Goal: Communication & Community: Answer question/provide support

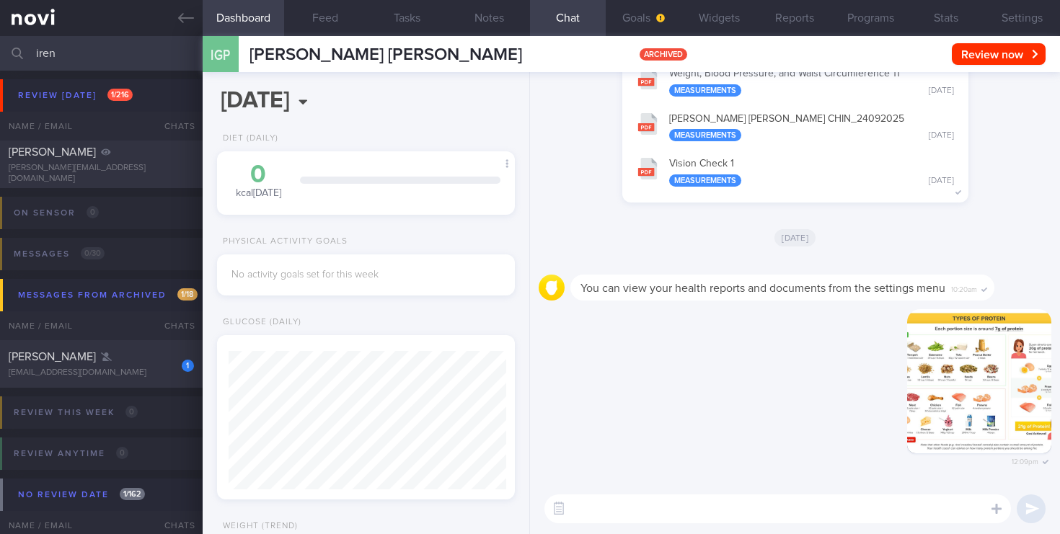
select select "9"
drag, startPoint x: 102, startPoint y: 47, endPoint x: -17, endPoint y: 12, distance: 123.9
click at [0, 12] on html "You are offline! Some functionality will be unavailable Patients New Users Coac…" at bounding box center [530, 267] width 1060 height 534
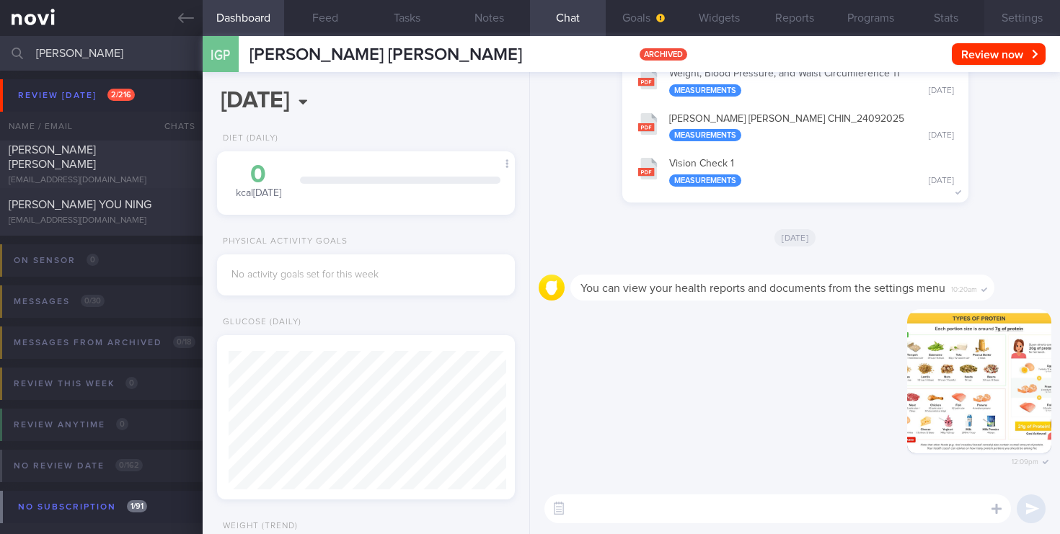
click at [1006, 12] on button "Settings" at bounding box center [1022, 18] width 76 height 36
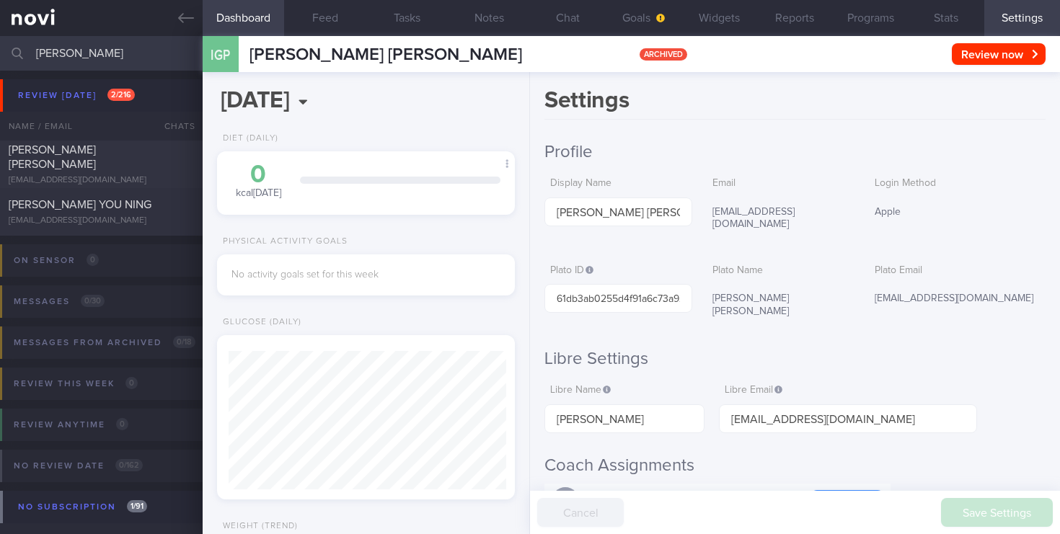
click at [1018, 16] on button "Settings" at bounding box center [1022, 18] width 76 height 36
click at [117, 54] on input "eliza" at bounding box center [530, 53] width 1060 height 35
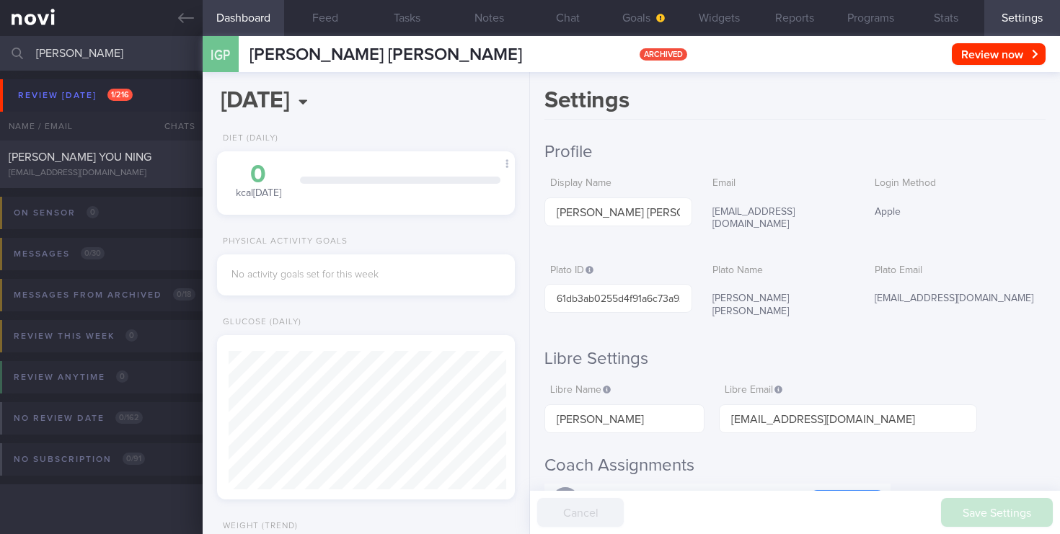
type input "eliza ng"
click at [241, 19] on button "Dashboard" at bounding box center [244, 18] width 82 height 36
click at [909, 9] on button "Stats" at bounding box center [947, 18] width 76 height 36
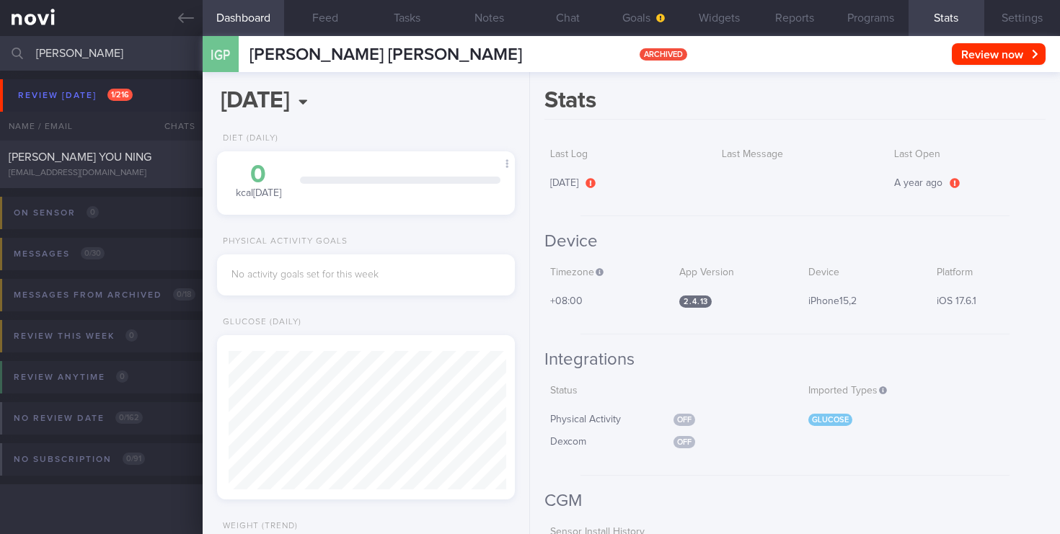
click at [966, 13] on button "Stats" at bounding box center [947, 18] width 76 height 36
click at [1020, 17] on button "Settings" at bounding box center [1022, 18] width 76 height 36
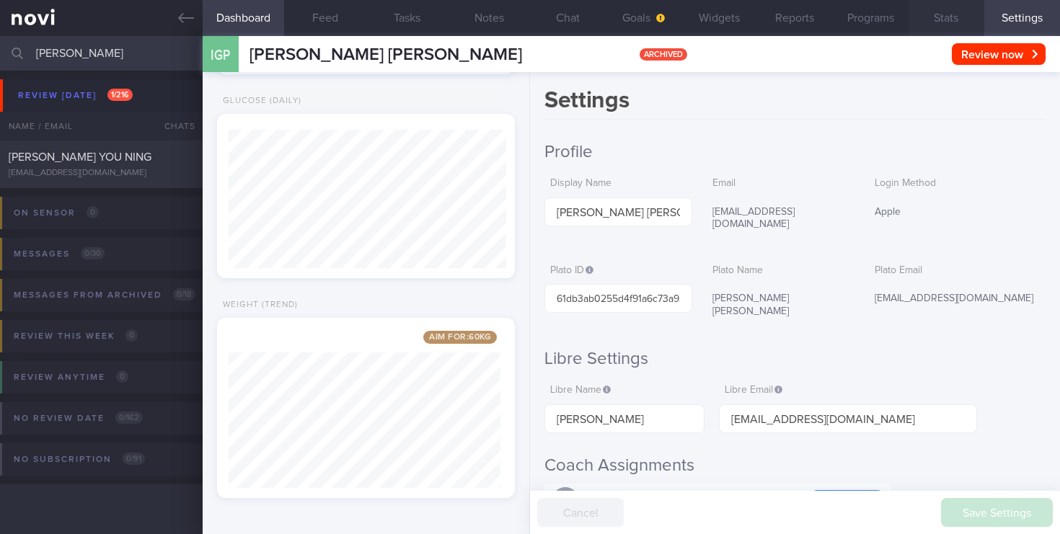
click at [965, 0] on button "Stats" at bounding box center [947, 18] width 76 height 36
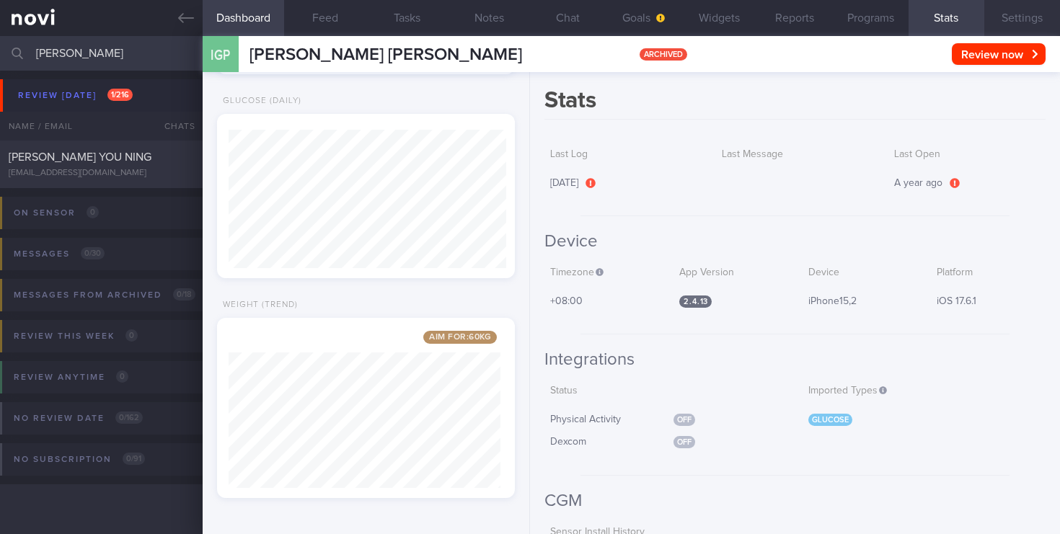
click at [1002, 11] on button "Settings" at bounding box center [1022, 18] width 76 height 36
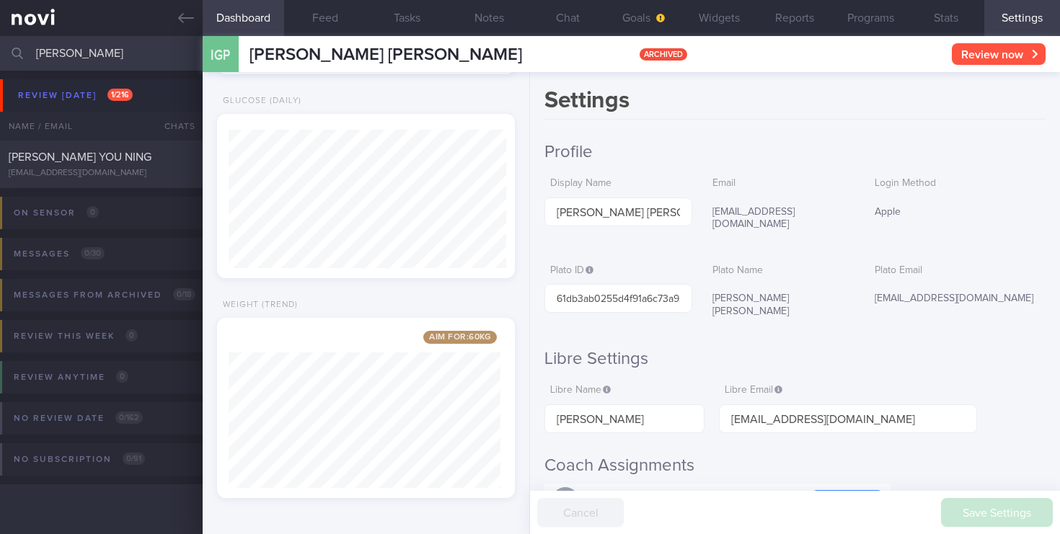
click at [995, 60] on button "Review now" at bounding box center [999, 54] width 94 height 22
click at [93, 180] on div "ELIZABETH ANG YOU NING elizabethang16@gmail.com Wed, 17 Sep 12 days ago OPTIMUM…" at bounding box center [530, 165] width 1060 height 48
select select "8"
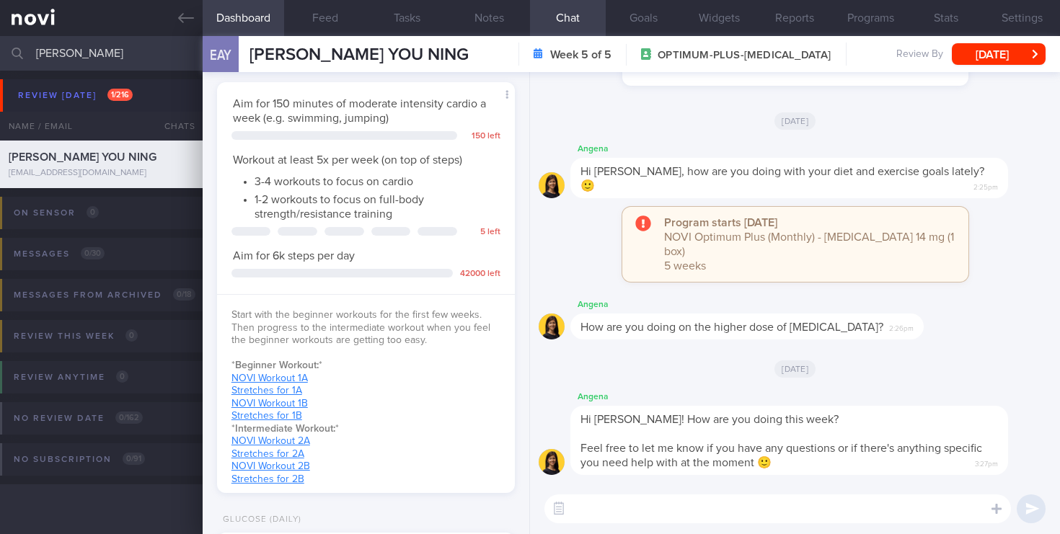
scroll to position [138, 278]
click at [241, 24] on button "Dashboard" at bounding box center [244, 18] width 82 height 36
click at [317, 25] on button "Feed" at bounding box center [325, 18] width 82 height 36
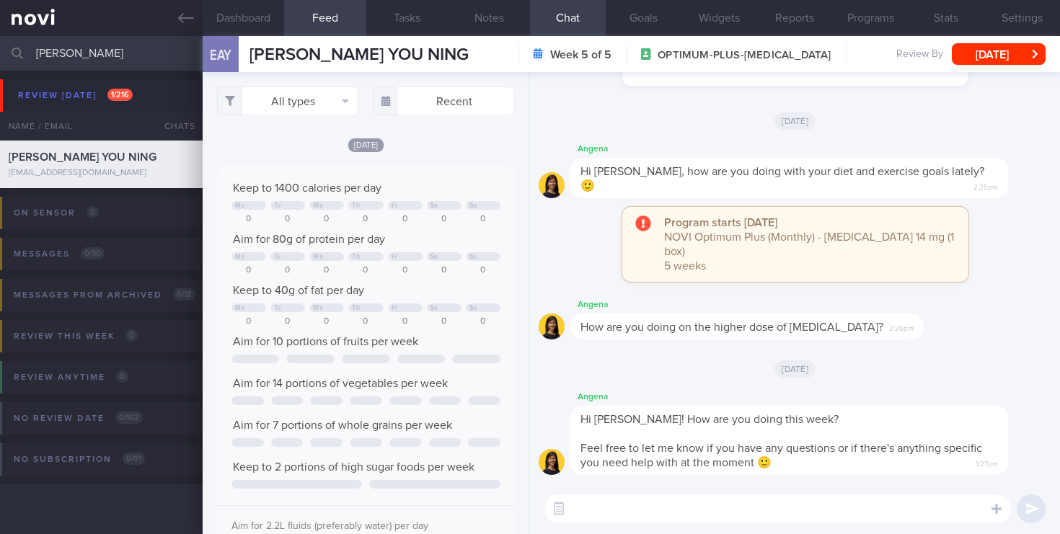
scroll to position [69, 279]
click at [405, 20] on button "Tasks" at bounding box center [407, 18] width 82 height 36
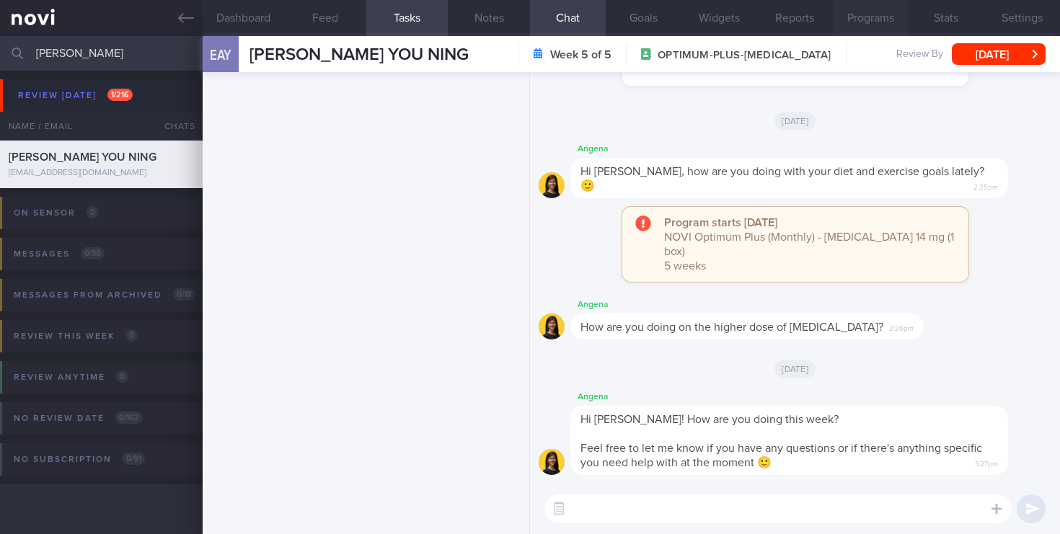
click at [873, 22] on button "Programs" at bounding box center [871, 18] width 76 height 36
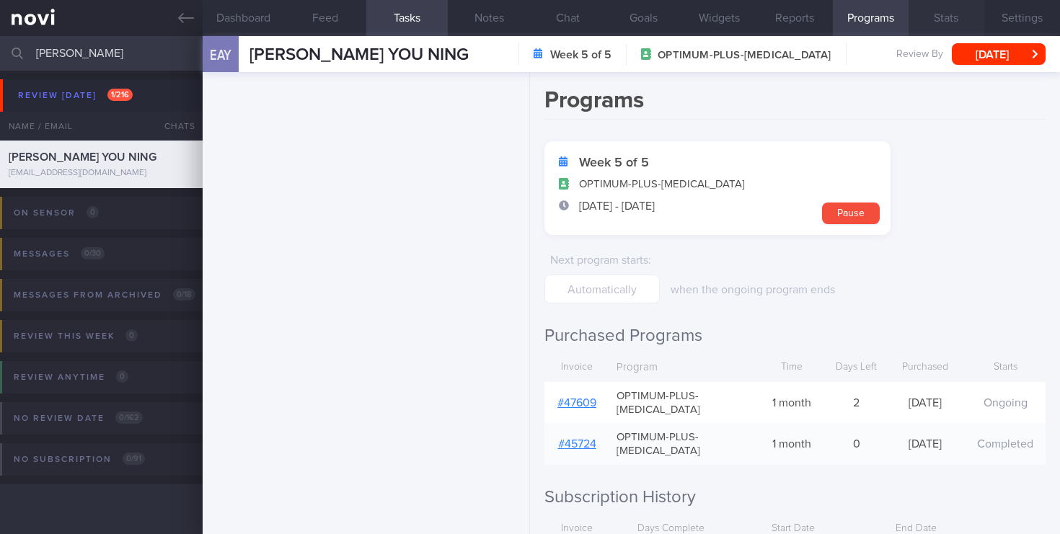
click at [951, 12] on button "Stats" at bounding box center [947, 18] width 76 height 36
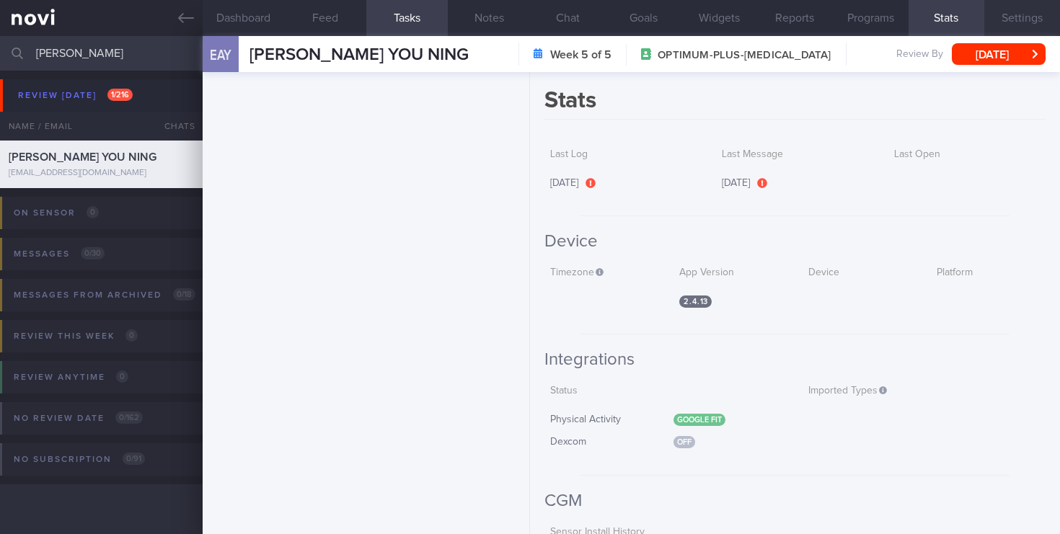
click at [1024, 20] on button "Settings" at bounding box center [1022, 18] width 76 height 36
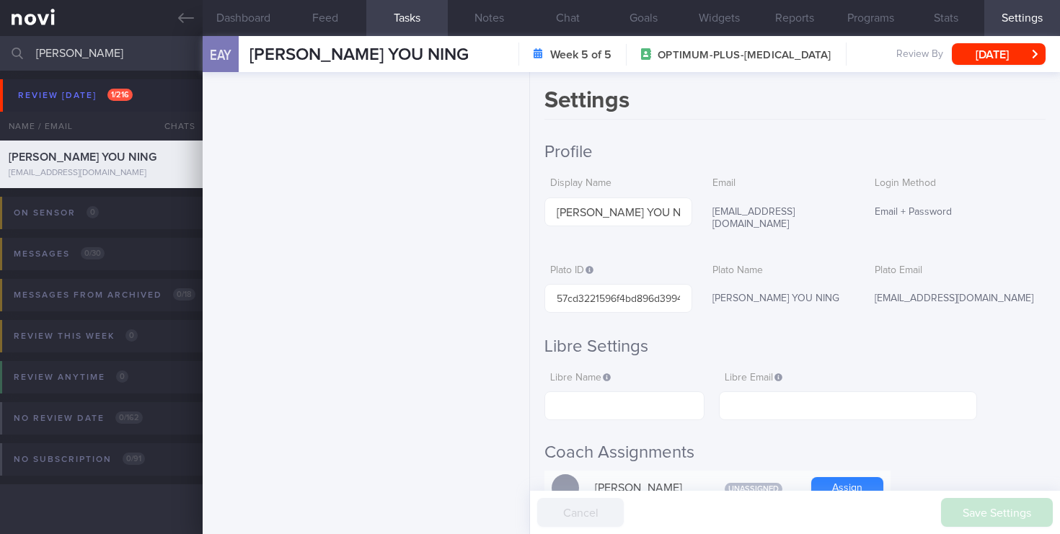
click at [126, 166] on div "ELIZABETH ANG YOU NING elizabethang16@gmail.com" at bounding box center [101, 164] width 203 height 29
click at [127, 52] on input "eliza ng" at bounding box center [530, 53] width 1060 height 35
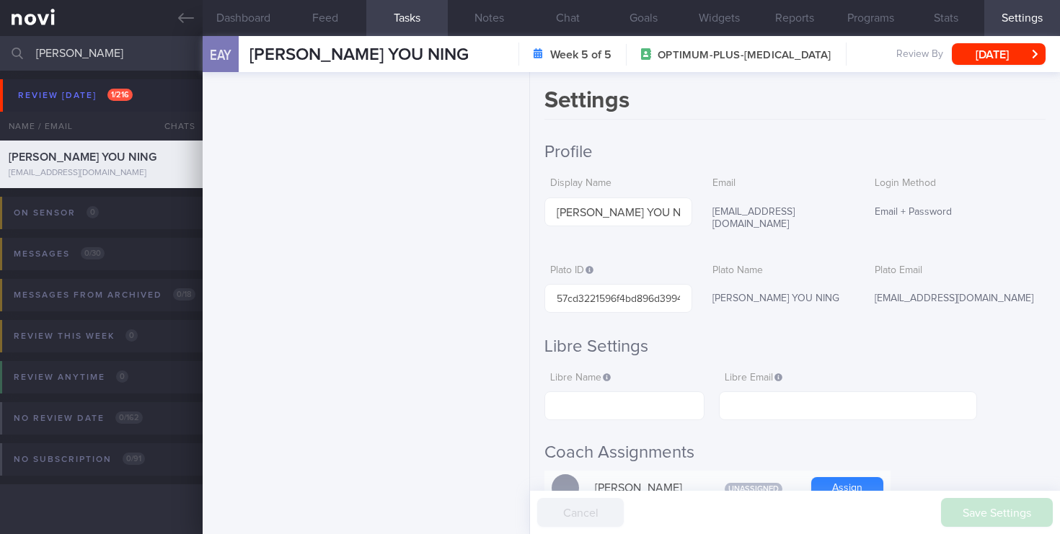
drag, startPoint x: 119, startPoint y: 51, endPoint x: 39, endPoint y: 51, distance: 80.1
click at [38, 51] on input "eliza ng" at bounding box center [530, 53] width 1060 height 35
click at [40, 24] on link at bounding box center [101, 18] width 203 height 36
click at [1027, 16] on button "Settings" at bounding box center [1022, 18] width 76 height 36
drag, startPoint x: 94, startPoint y: 55, endPoint x: -17, endPoint y: 59, distance: 111.9
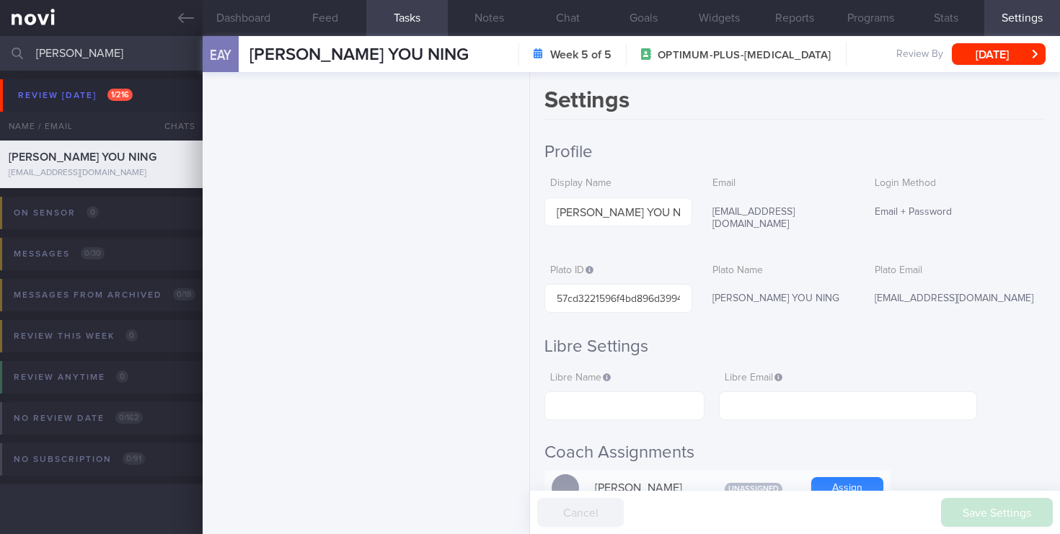
click at [0, 59] on html "You are offline! Some functionality will be unavailable Patients New Users Coac…" at bounding box center [530, 267] width 1060 height 534
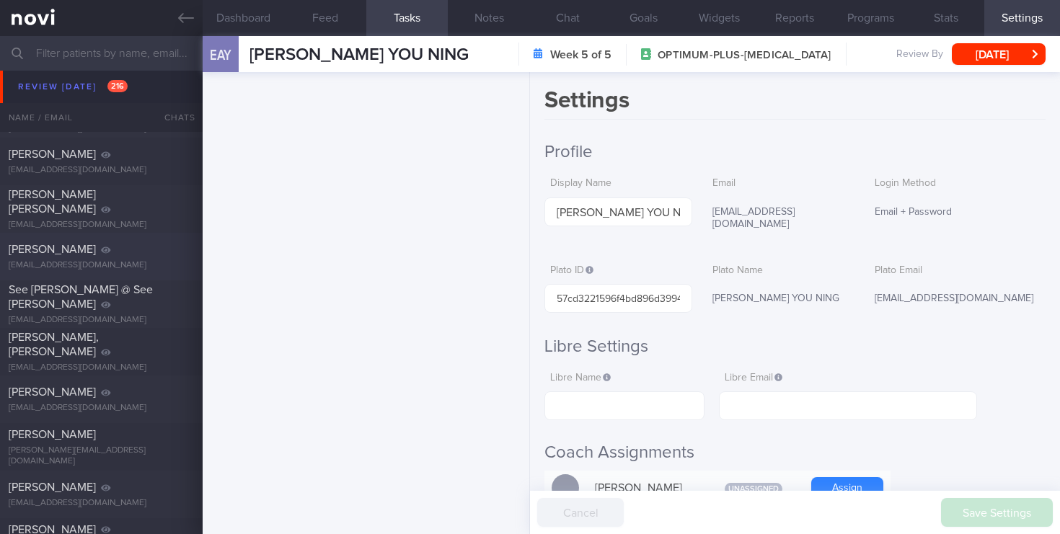
scroll to position [247, 0]
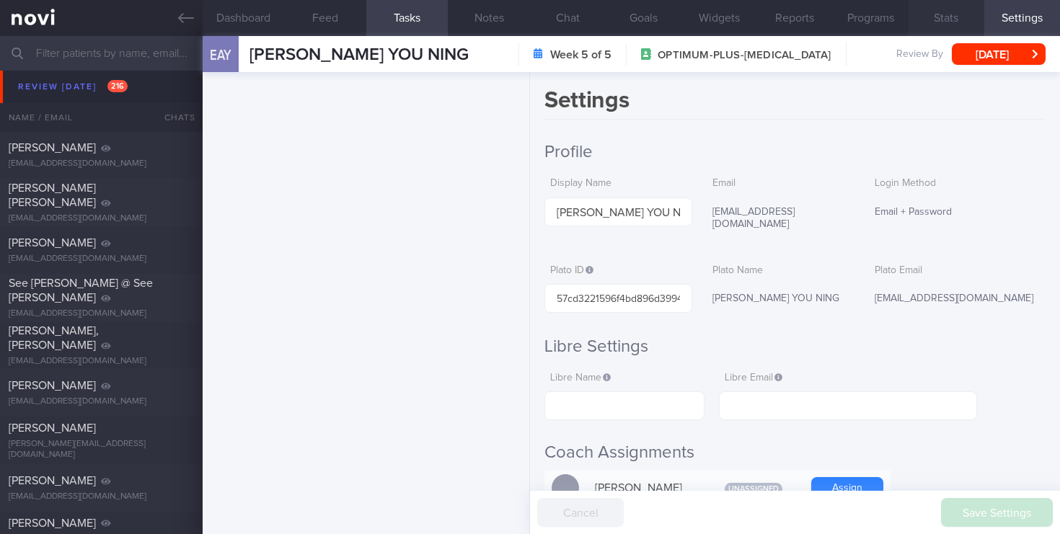
click at [951, 16] on button "Stats" at bounding box center [947, 18] width 76 height 36
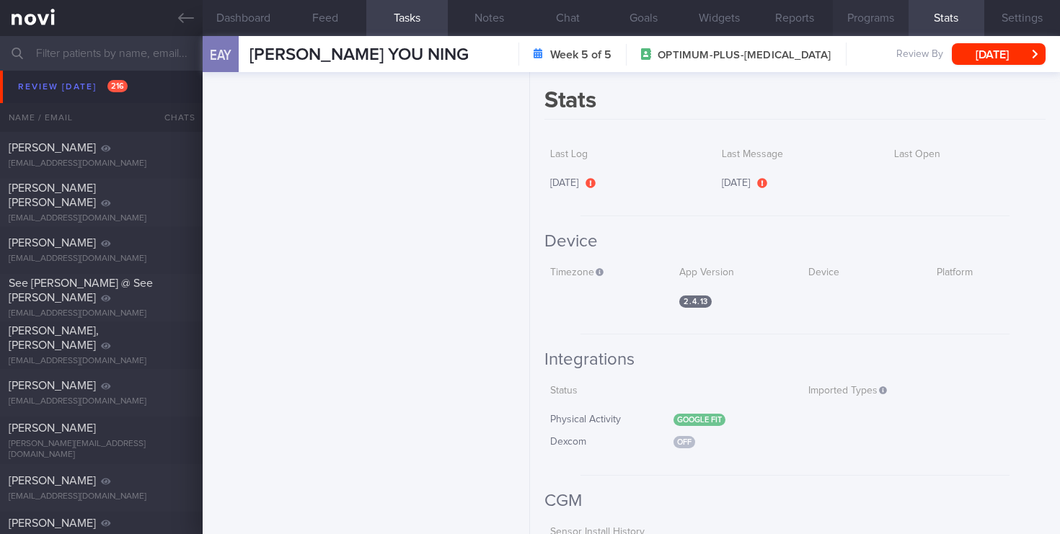
click at [876, 12] on button "Programs" at bounding box center [871, 18] width 76 height 36
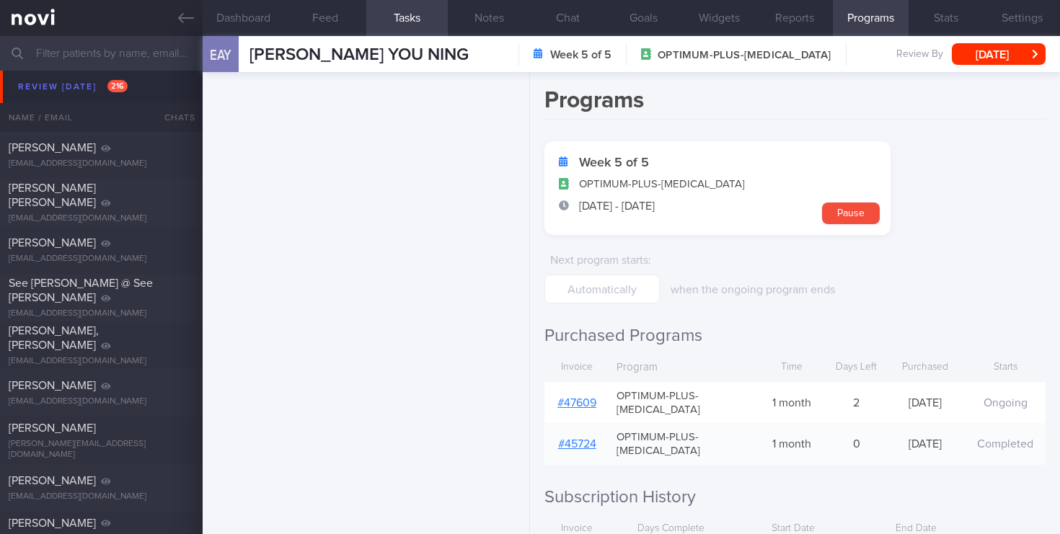
scroll to position [102, 0]
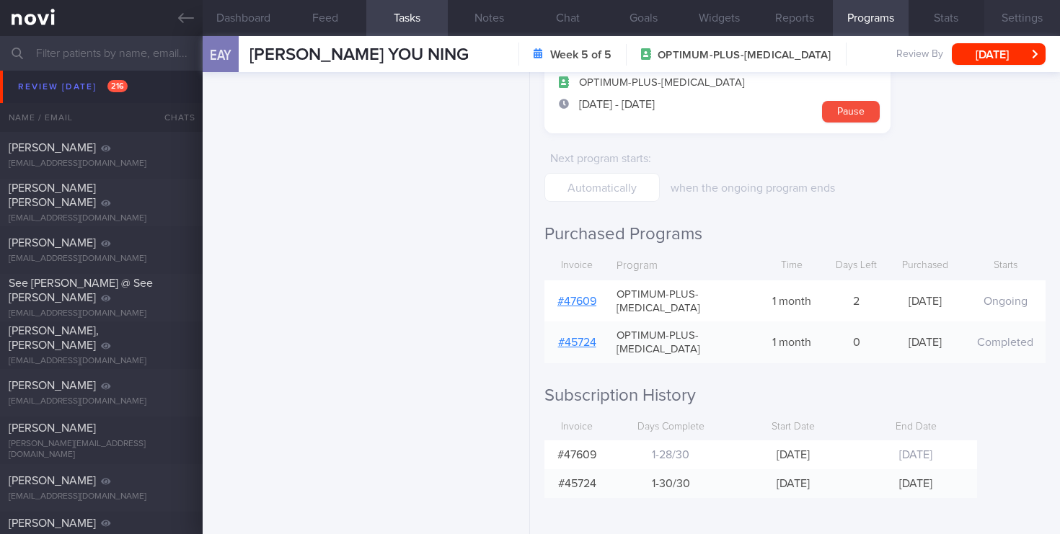
click at [1031, 23] on button "Settings" at bounding box center [1022, 18] width 76 height 36
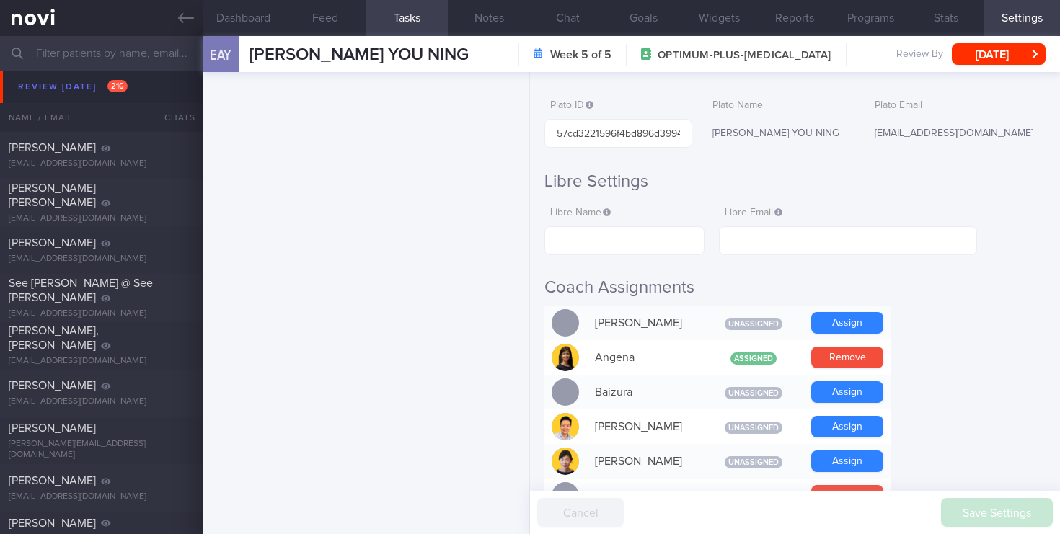
scroll to position [184, 0]
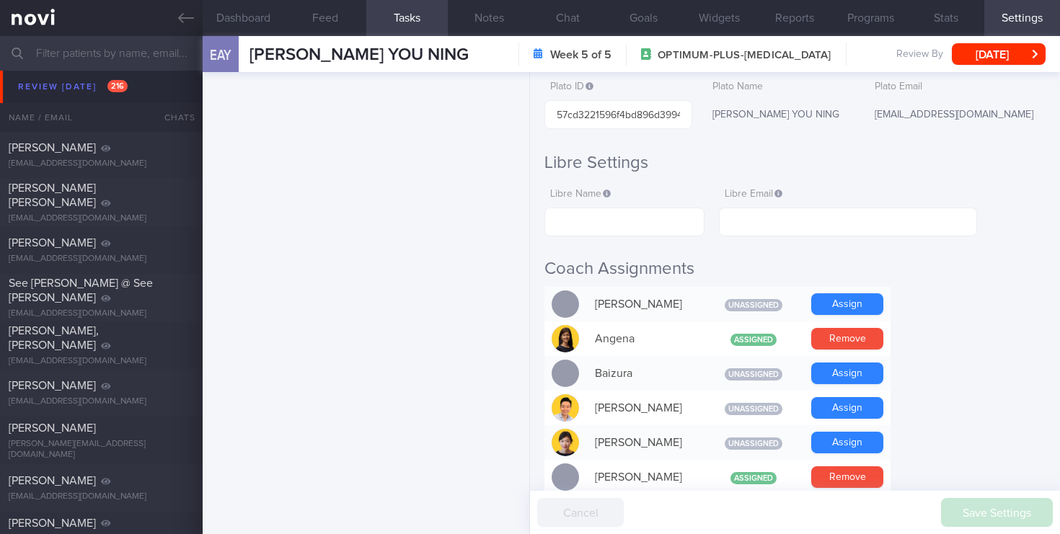
click at [106, 48] on input "text" at bounding box center [530, 53] width 1060 height 35
type input "l"
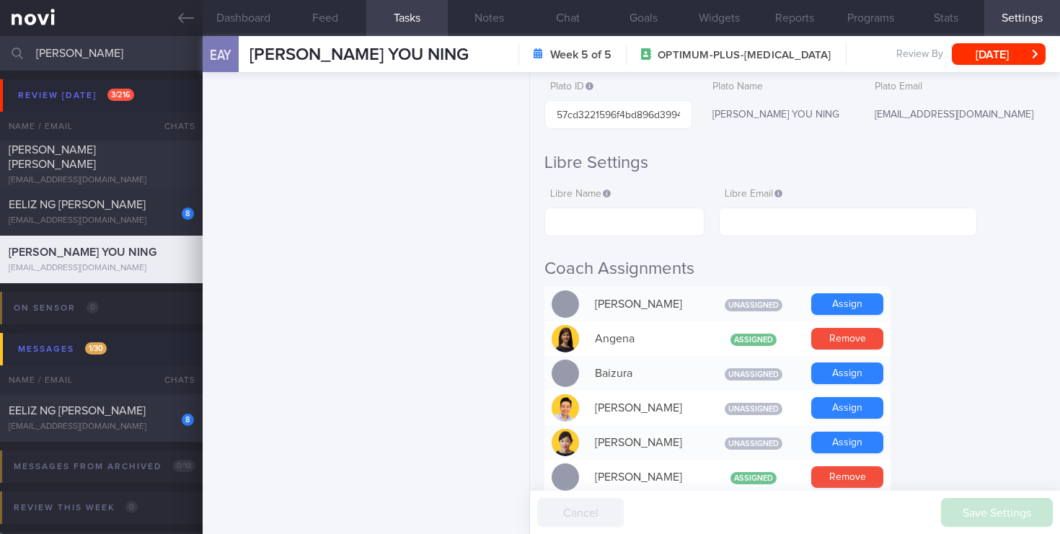
scroll to position [48, 0]
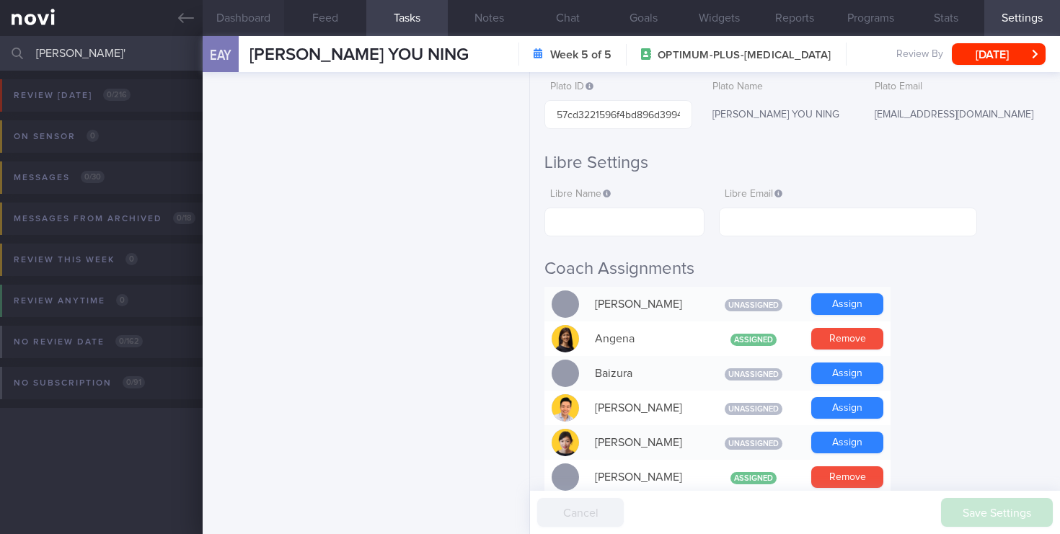
click at [257, 25] on button "Dashboard" at bounding box center [244, 18] width 82 height 36
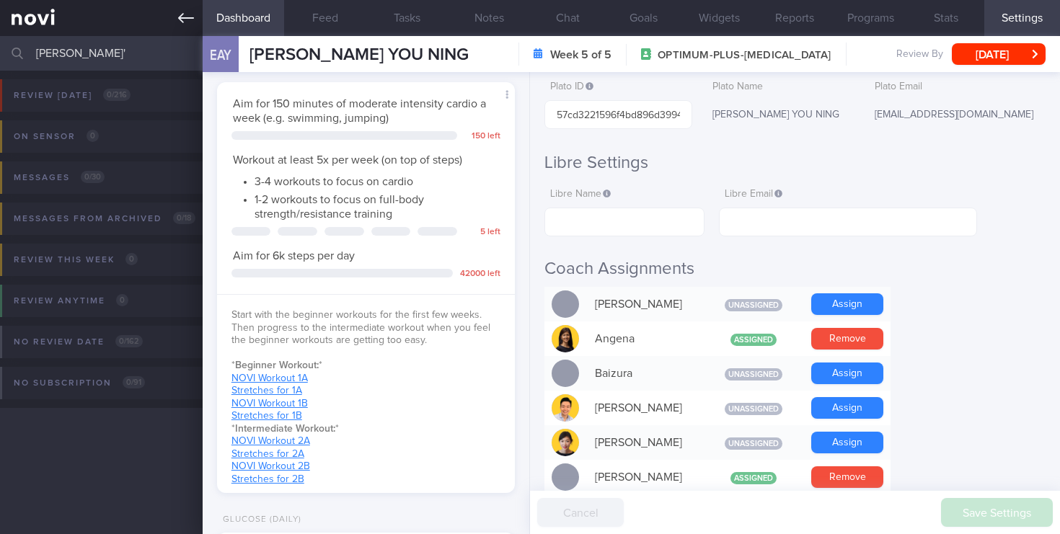
click at [184, 18] on icon at bounding box center [186, 18] width 16 height 10
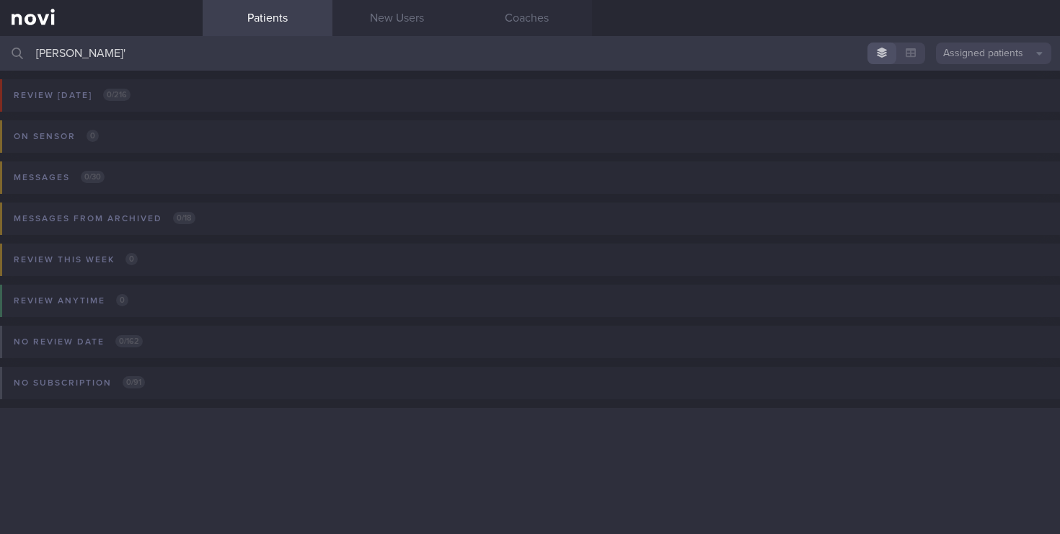
click at [1029, 59] on button "Assigned patients" at bounding box center [993, 54] width 115 height 22
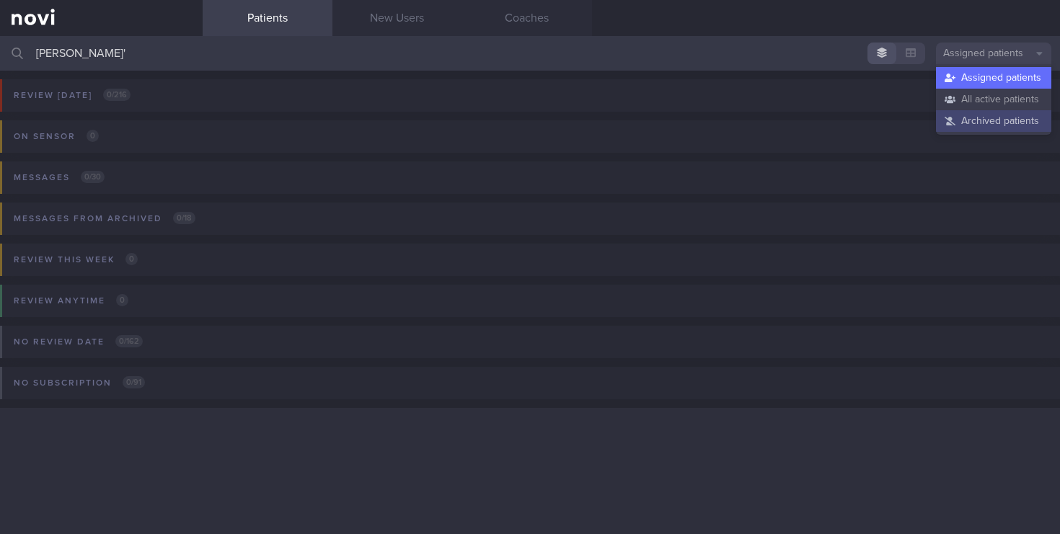
click at [993, 120] on button "Archived patients" at bounding box center [993, 121] width 115 height 22
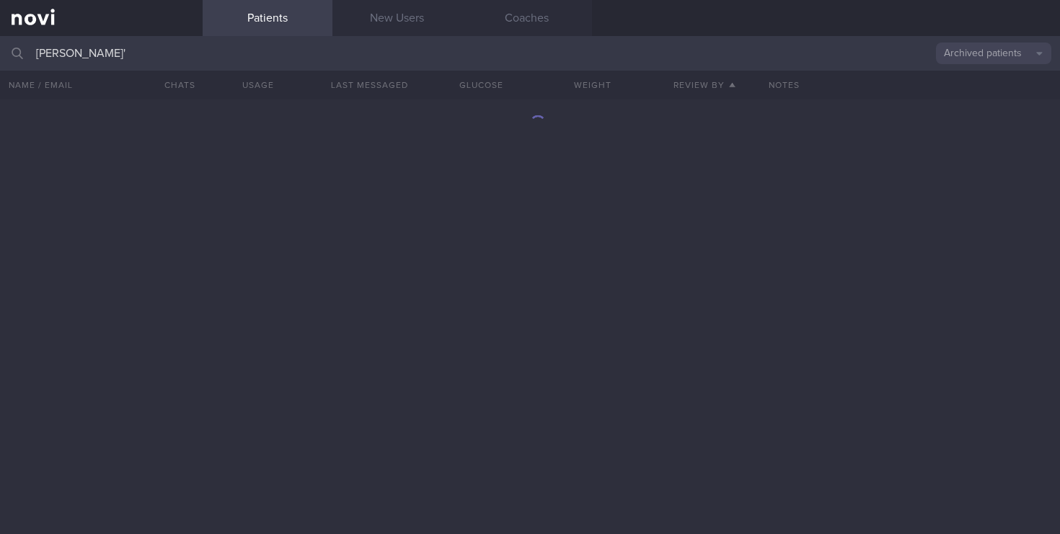
click at [151, 52] on input "eliza ng'" at bounding box center [530, 53] width 1060 height 35
type input "eliza ng"
click at [967, 59] on button "Archived patients" at bounding box center [993, 54] width 115 height 22
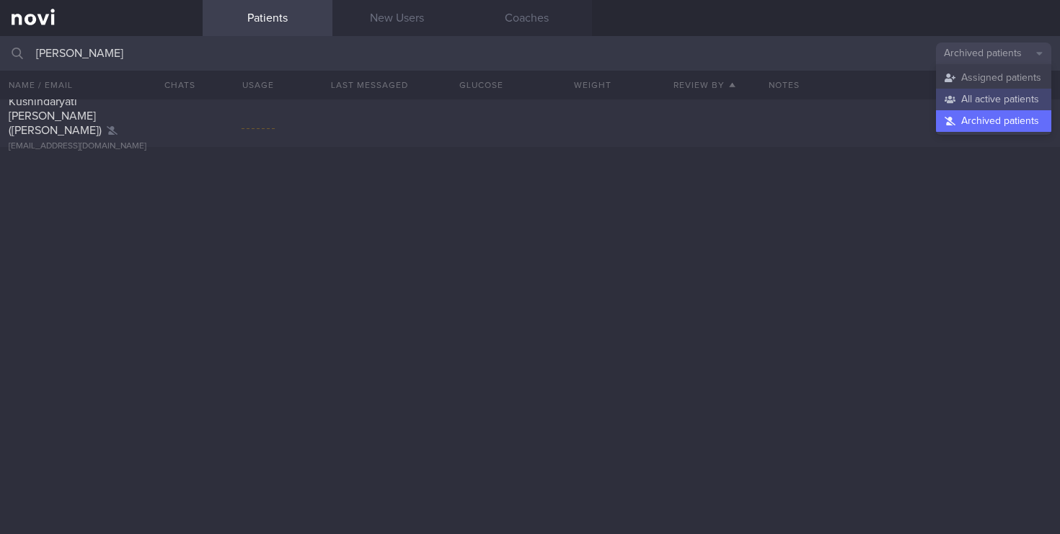
click at [958, 97] on button "All active patients" at bounding box center [993, 100] width 115 height 22
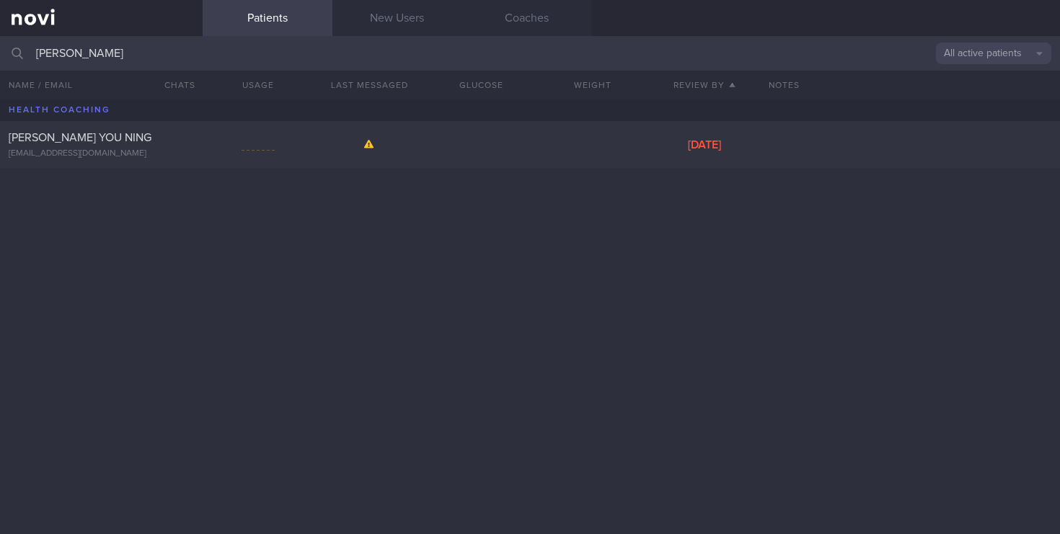
click at [973, 57] on button "All active patients" at bounding box center [993, 54] width 115 height 22
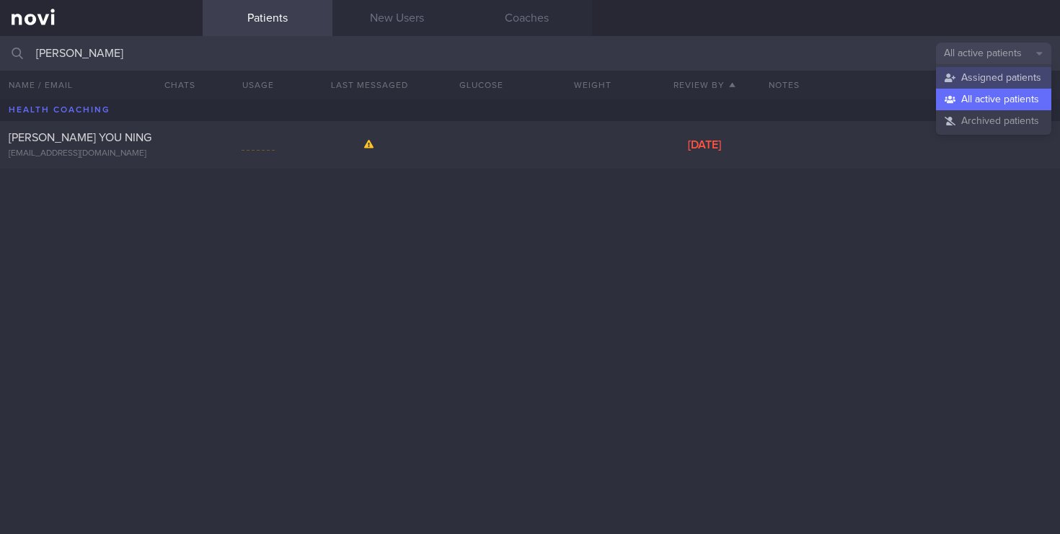
click at [961, 76] on button "Assigned patients" at bounding box center [993, 78] width 115 height 22
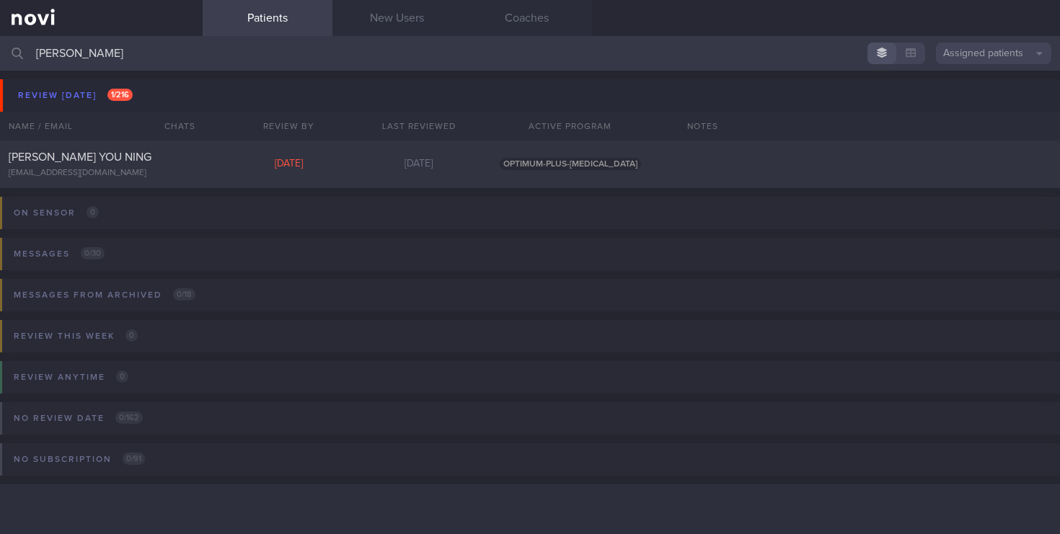
click at [980, 56] on button "Assigned patients" at bounding box center [993, 54] width 115 height 22
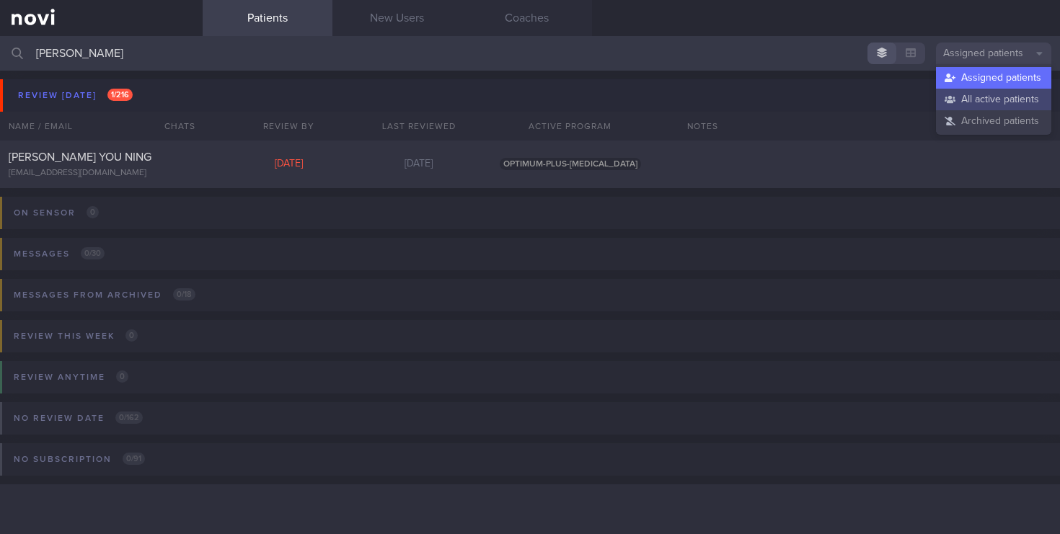
click at [984, 105] on button "All active patients" at bounding box center [993, 100] width 115 height 22
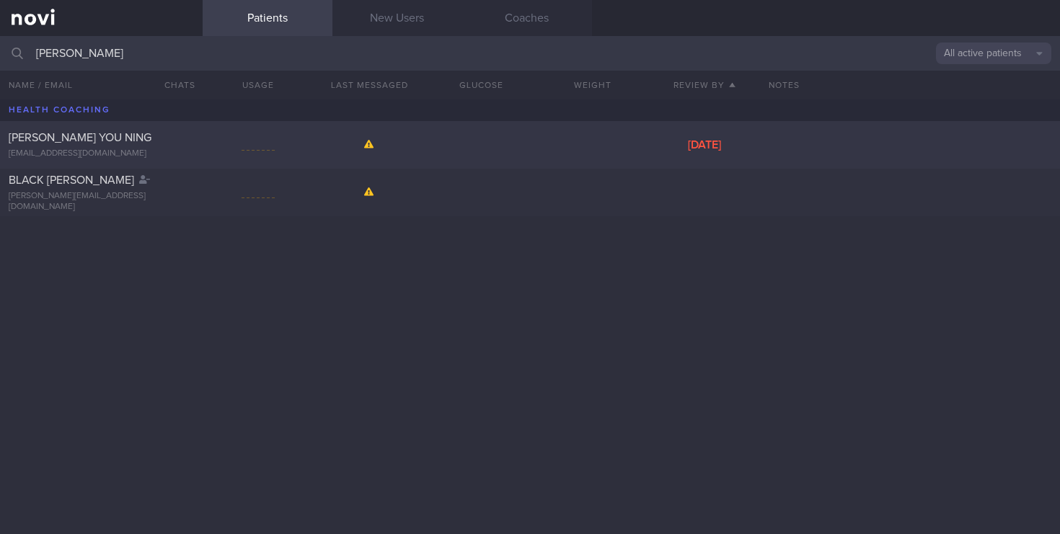
click at [159, 136] on div "ELIZABETH ANG YOU NING" at bounding box center [100, 138] width 182 height 14
select select "8"
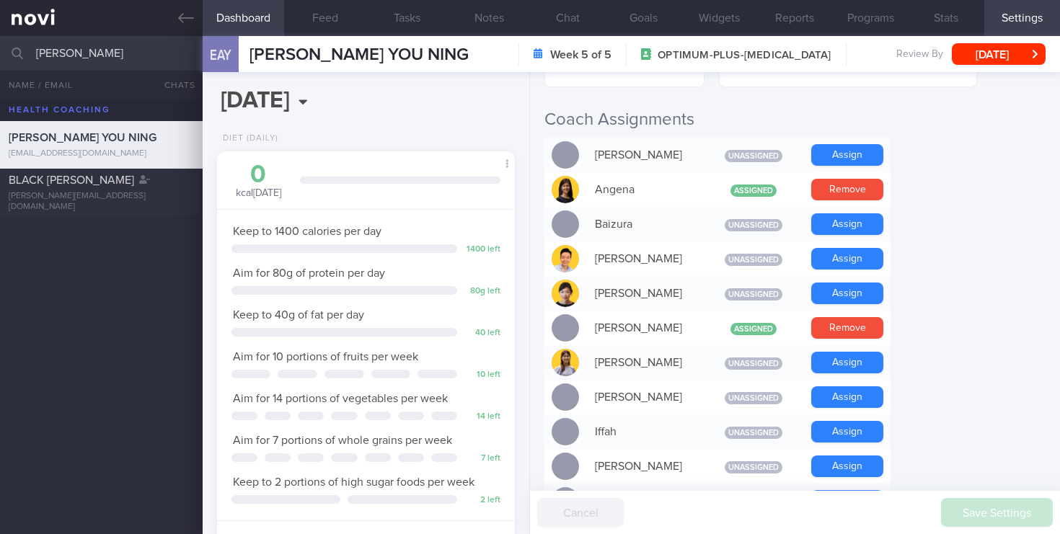
scroll to position [138, 278]
drag, startPoint x: 104, startPoint y: 44, endPoint x: 74, endPoint y: 44, distance: 29.6
click at [74, 44] on input "eliza ng" at bounding box center [530, 53] width 1060 height 35
drag, startPoint x: 91, startPoint y: 54, endPoint x: -17, endPoint y: 14, distance: 115.5
click at [0, 14] on html "You are offline! Some functionality will be unavailable Patients New Users Coac…" at bounding box center [530, 267] width 1060 height 534
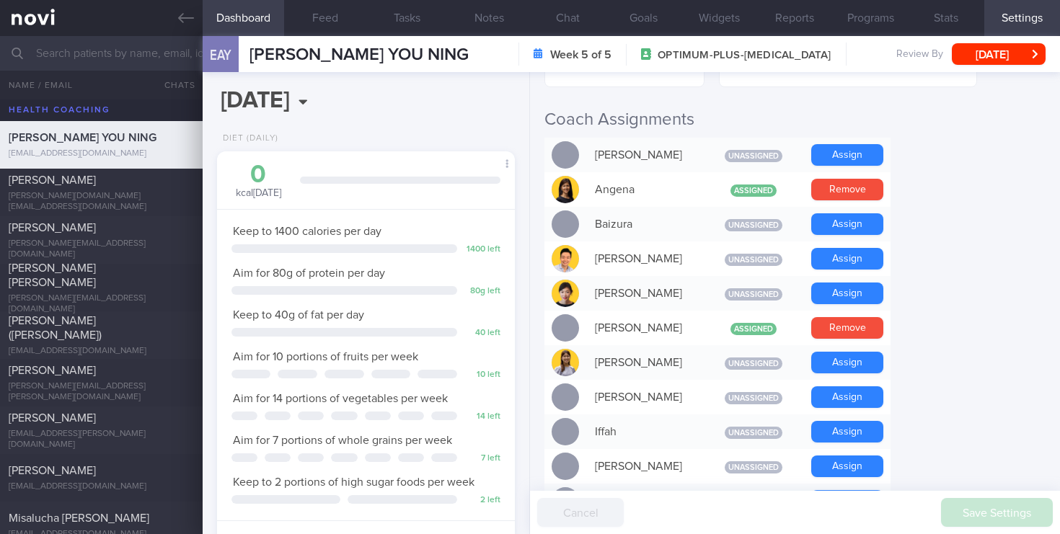
click at [107, 136] on span "ELIZABETH ANG YOU NING" at bounding box center [83, 138] width 148 height 12
click at [125, 58] on input "text" at bounding box center [530, 53] width 1060 height 35
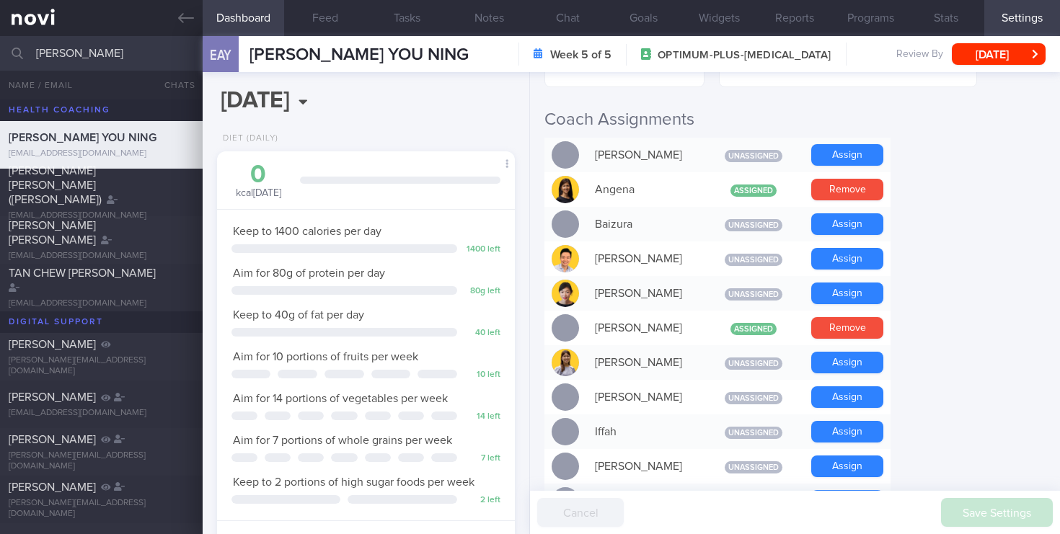
type input "irene"
click at [61, 138] on span "ELIZABETH ANG YOU NING" at bounding box center [83, 138] width 148 height 12
click at [190, 15] on icon at bounding box center [186, 18] width 16 height 16
click at [177, 11] on link at bounding box center [101, 18] width 203 height 36
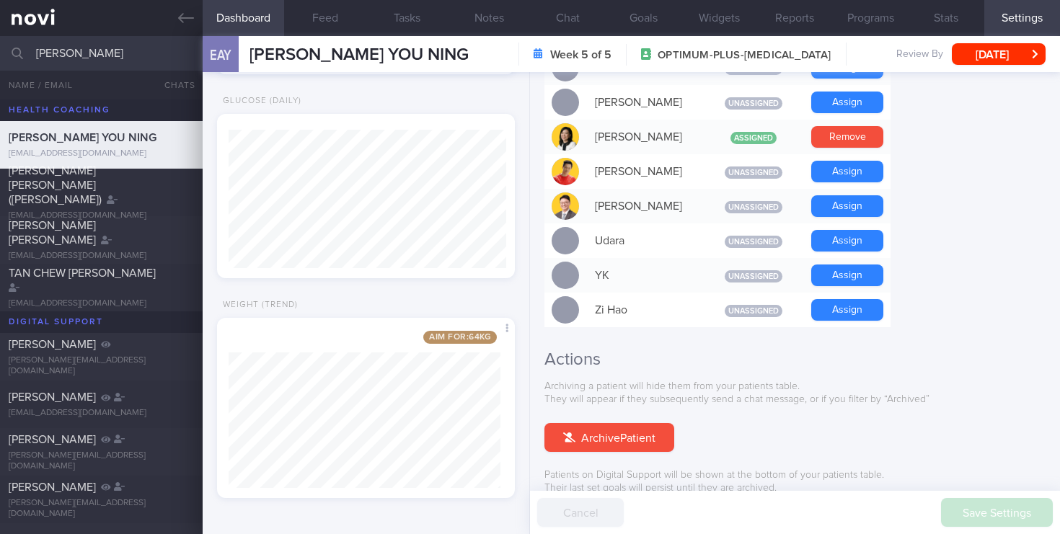
scroll to position [1363, 0]
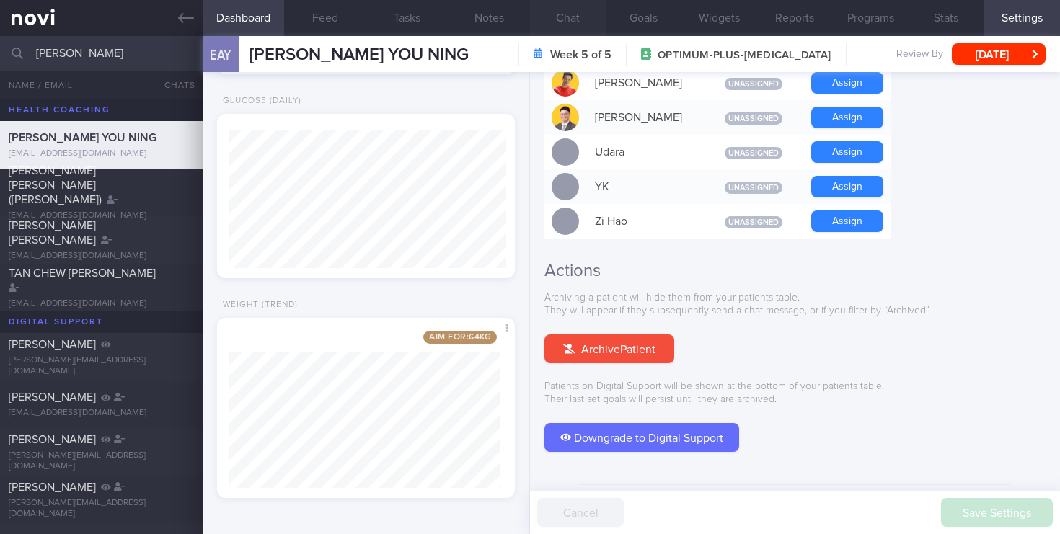
click at [572, 17] on button "Chat" at bounding box center [568, 18] width 76 height 36
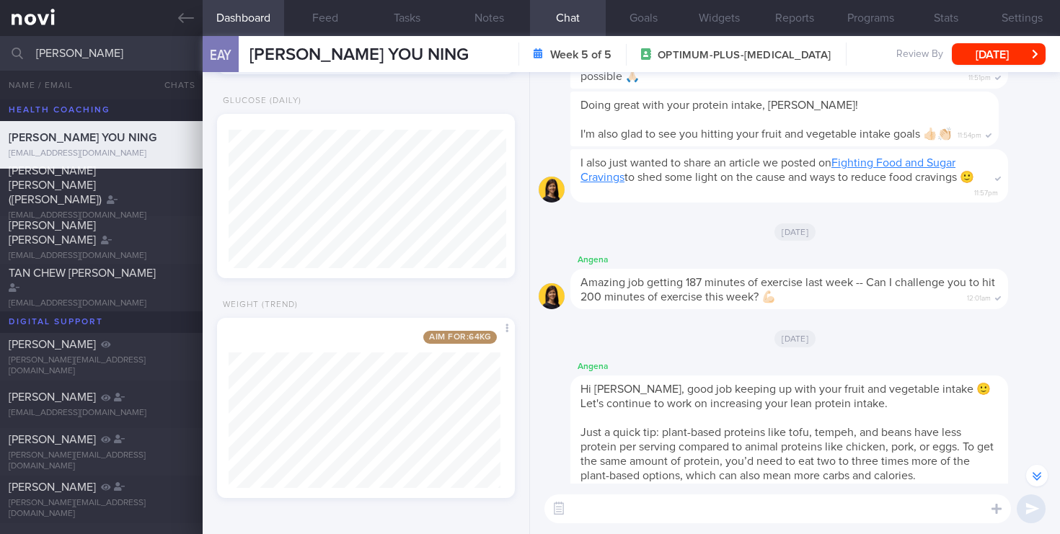
scroll to position [-1995, 0]
click at [1012, 469] on button "button" at bounding box center [1013, 465] width 29 height 29
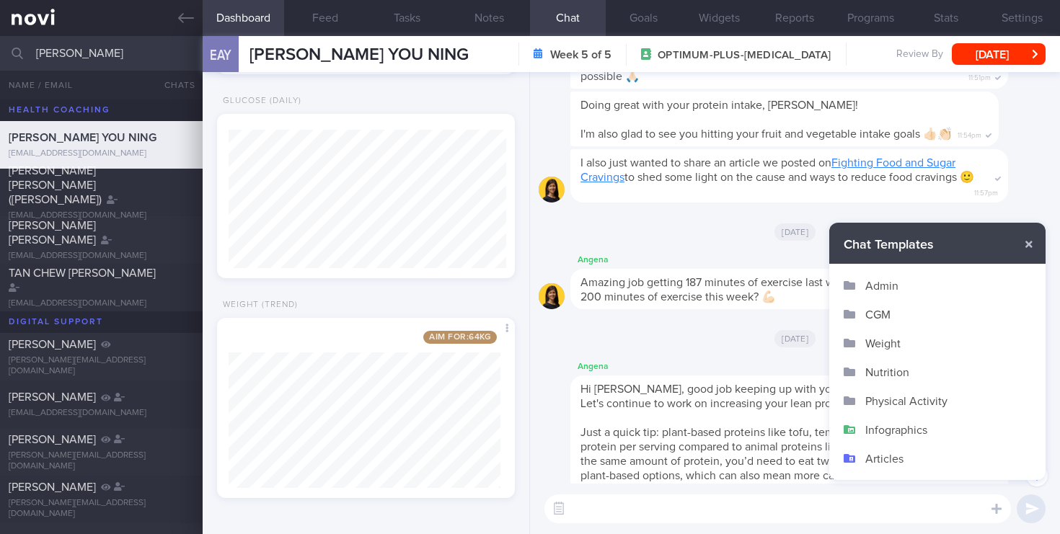
click at [888, 427] on button "Infographics" at bounding box center [937, 429] width 216 height 29
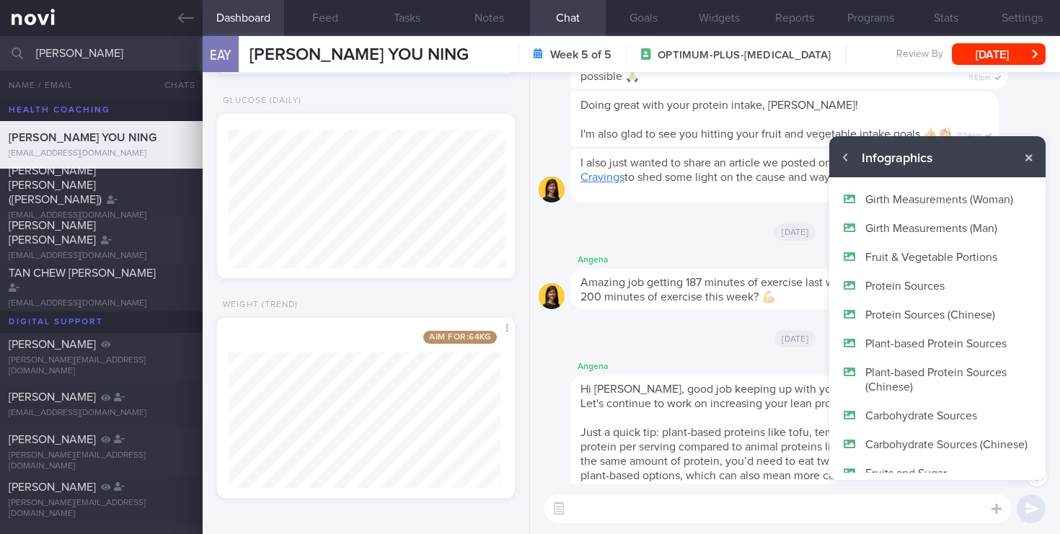
click at [896, 312] on button "Protein Sources (Chinese)" at bounding box center [937, 314] width 216 height 29
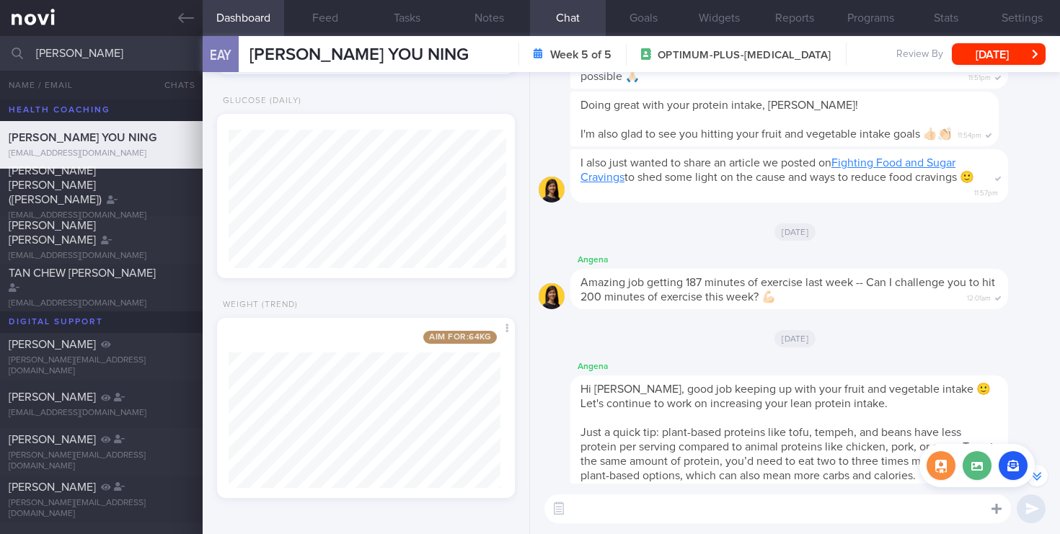
click at [1000, 512] on icon at bounding box center [997, 509] width 10 height 13
click at [1019, 464] on button "button" at bounding box center [1013, 465] width 29 height 29
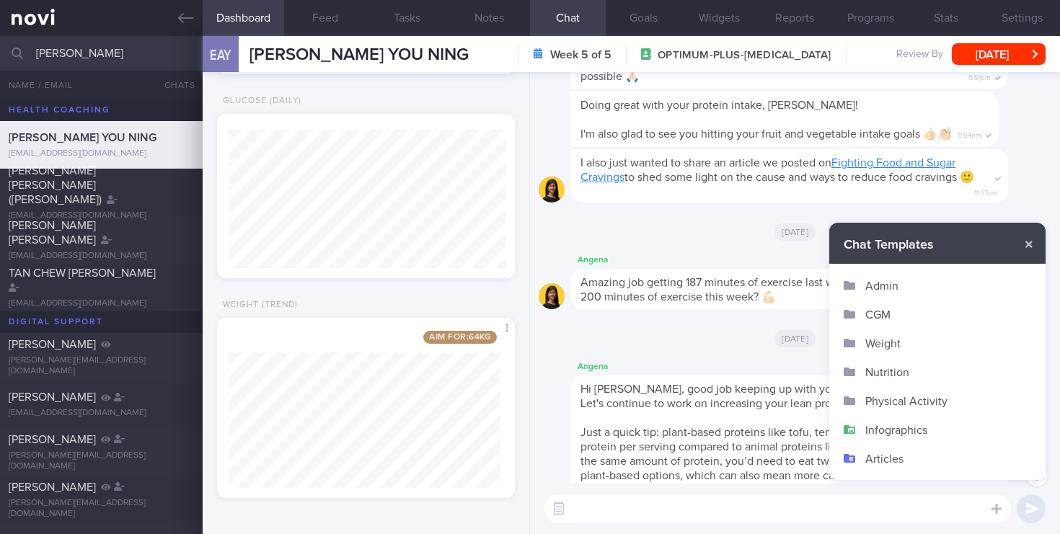
click at [904, 427] on button "Infographics" at bounding box center [937, 429] width 216 height 29
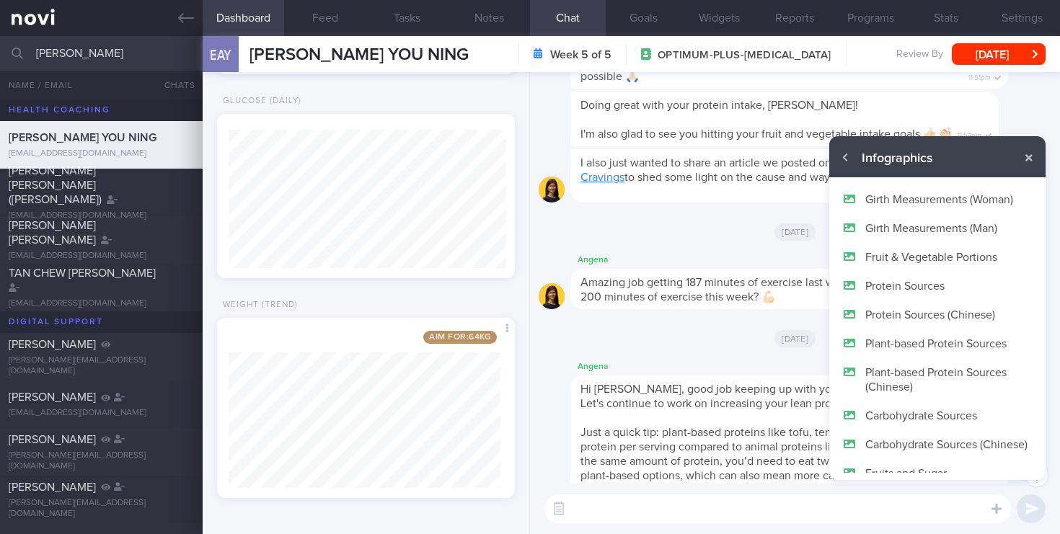
click at [913, 285] on button "Protein Sources" at bounding box center [937, 285] width 216 height 29
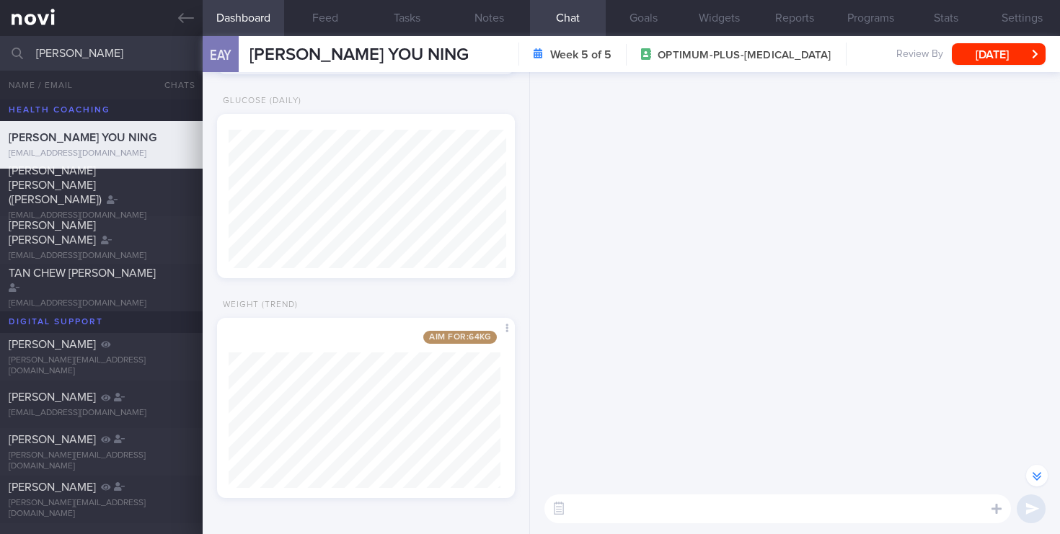
scroll to position [0, 0]
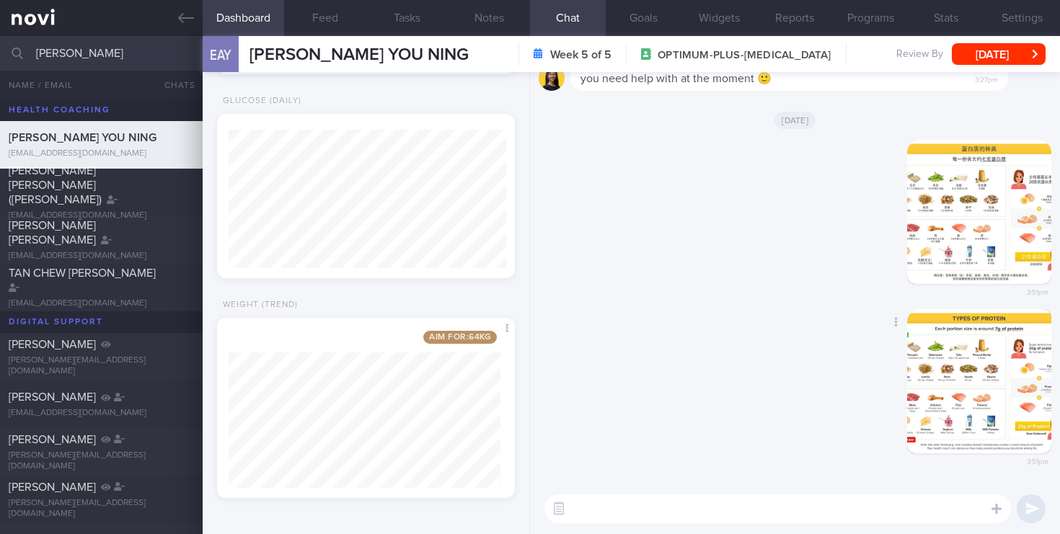
click at [1009, 406] on button "button" at bounding box center [979, 381] width 144 height 144
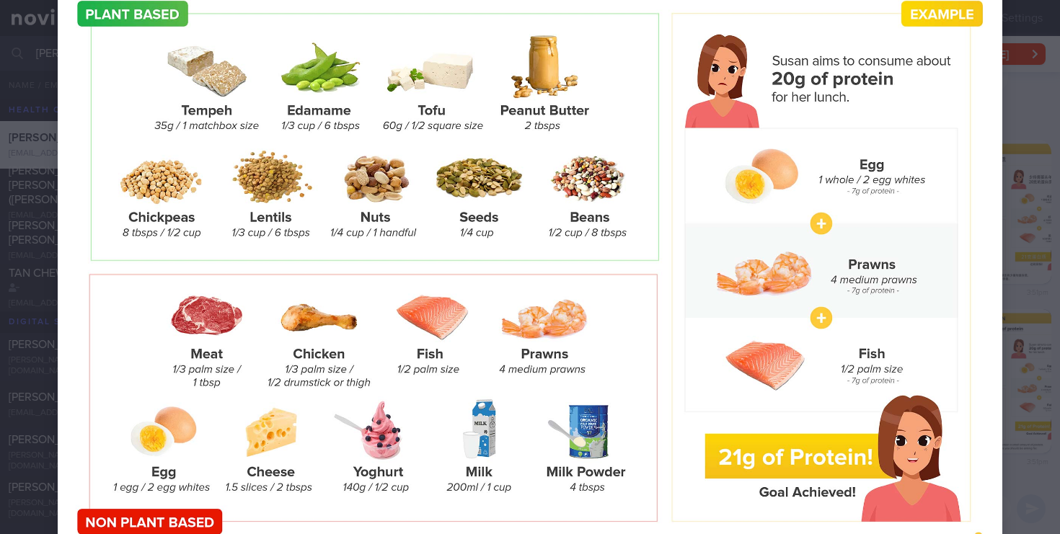
scroll to position [182, 0]
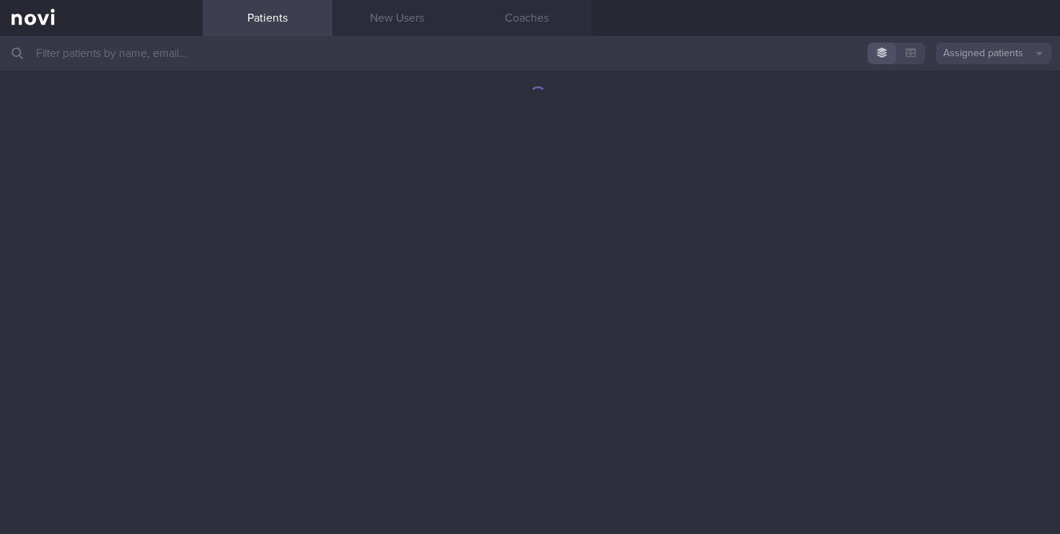
click at [96, 58] on input "text" at bounding box center [530, 53] width 1060 height 35
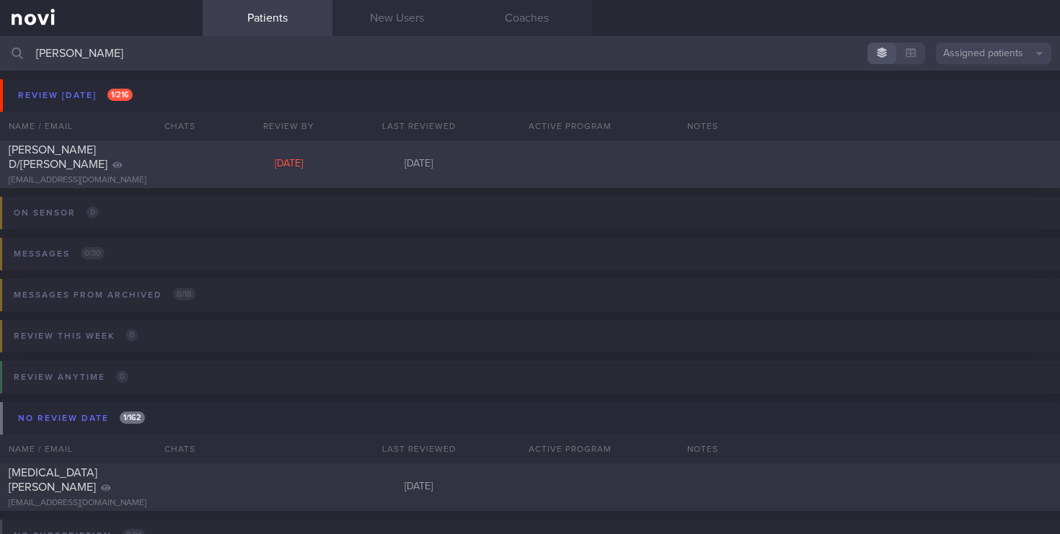
type input "[PERSON_NAME]"
click at [157, 156] on div "[PERSON_NAME] D/[PERSON_NAME]" at bounding box center [100, 157] width 182 height 29
select select "5"
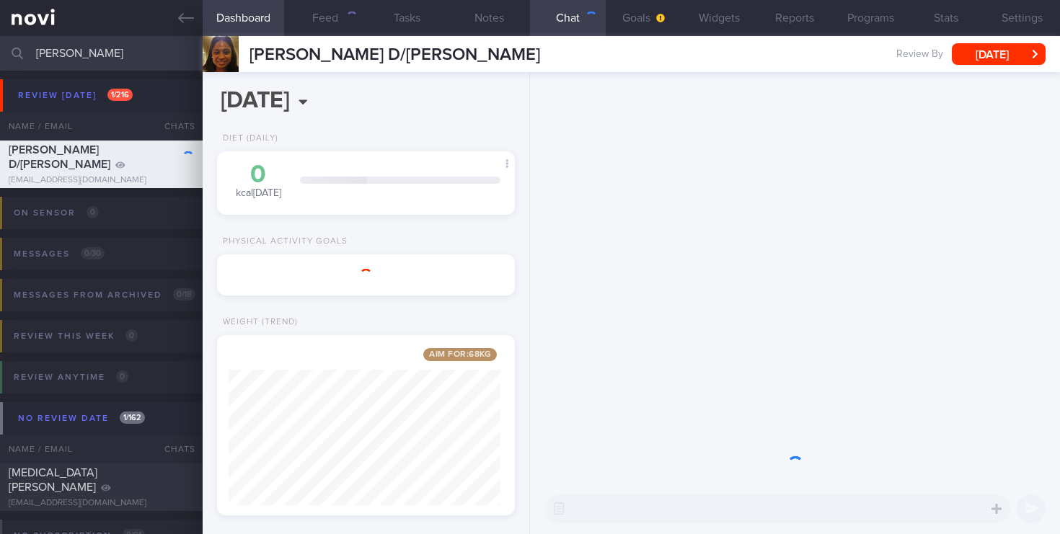
scroll to position [156, 272]
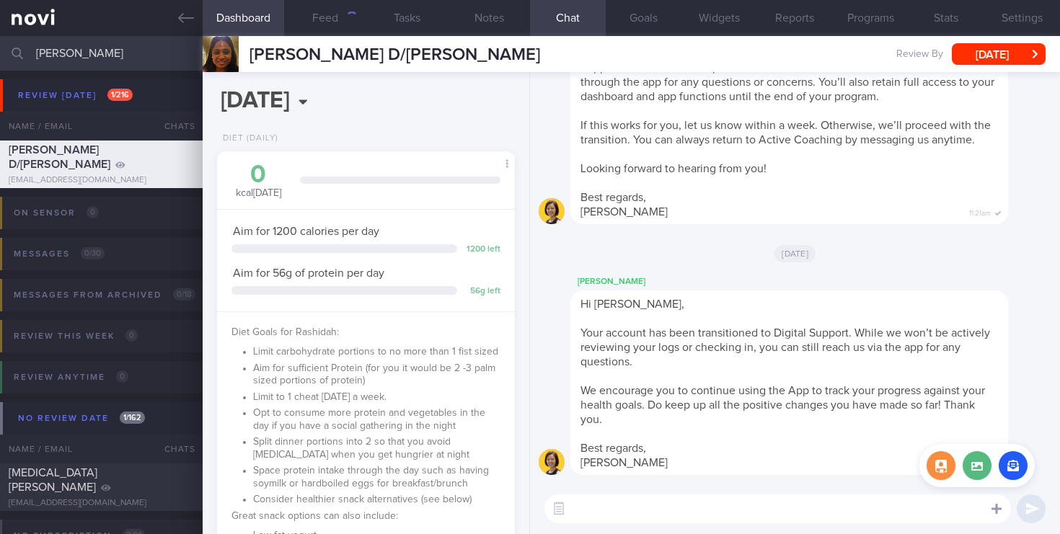
click at [997, 513] on icon at bounding box center [997, 509] width 10 height 10
click at [1014, 468] on button "button" at bounding box center [1013, 465] width 29 height 29
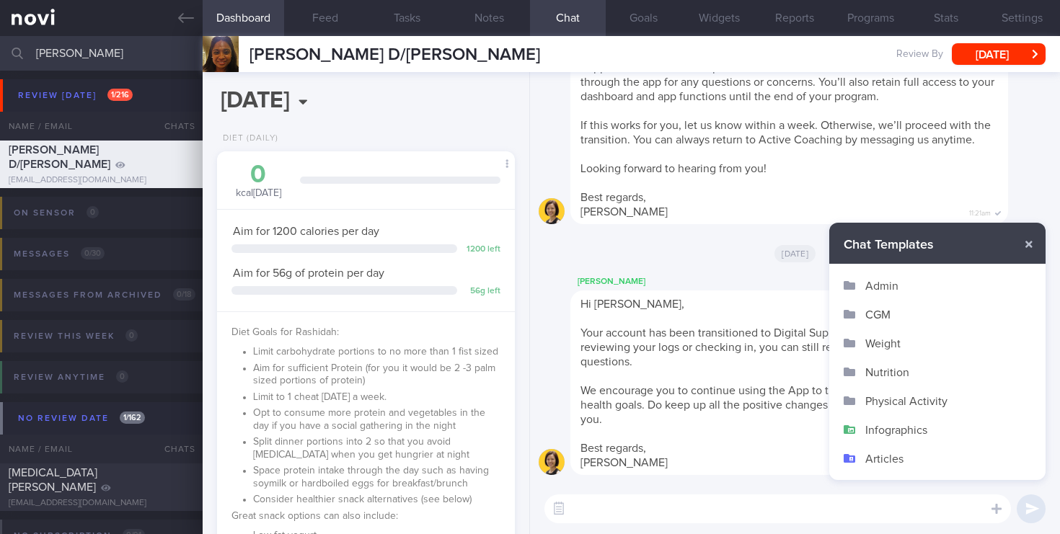
click at [896, 429] on button "Infographics" at bounding box center [937, 429] width 216 height 29
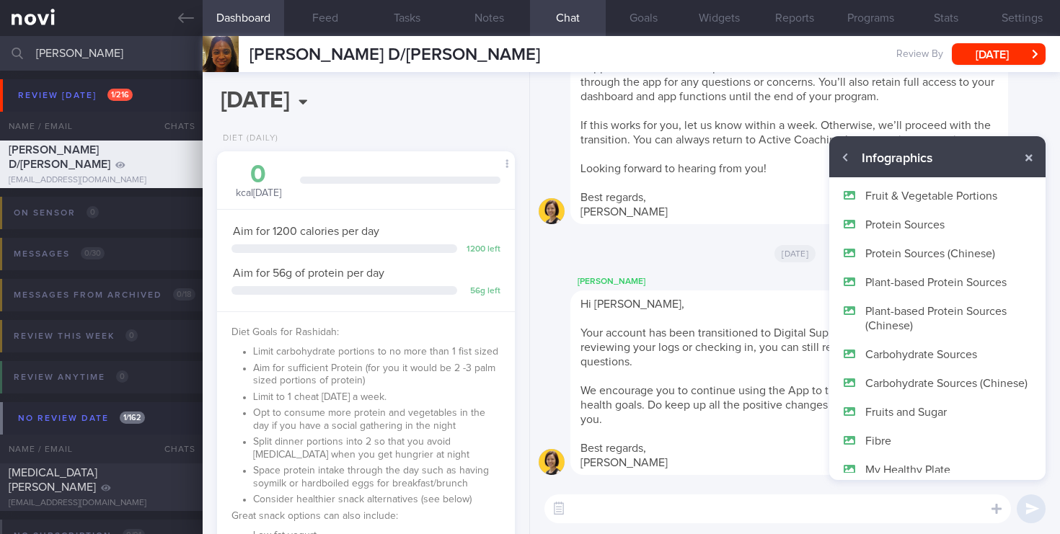
scroll to position [72, 0]
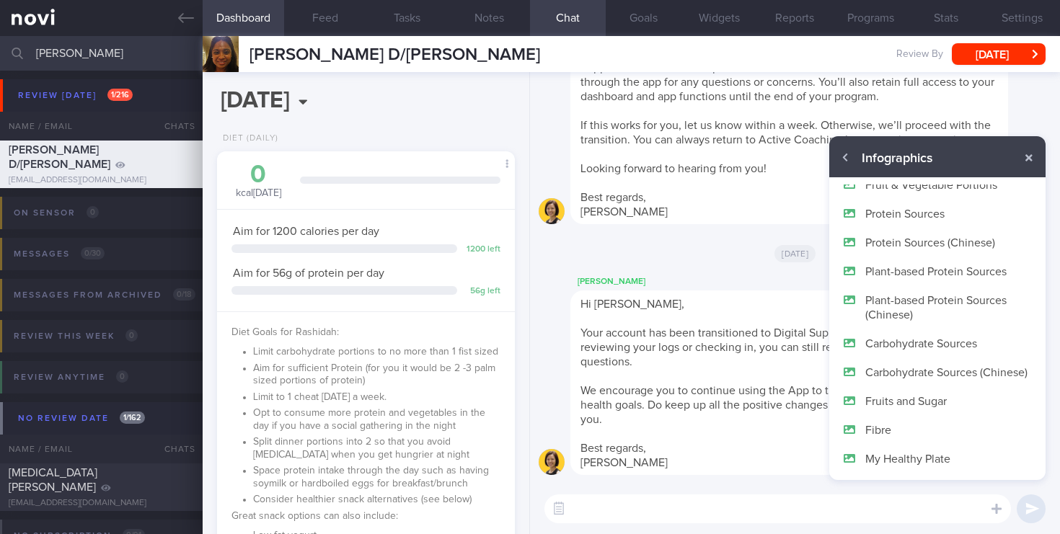
click at [906, 214] on button "Protein Sources" at bounding box center [937, 213] width 216 height 29
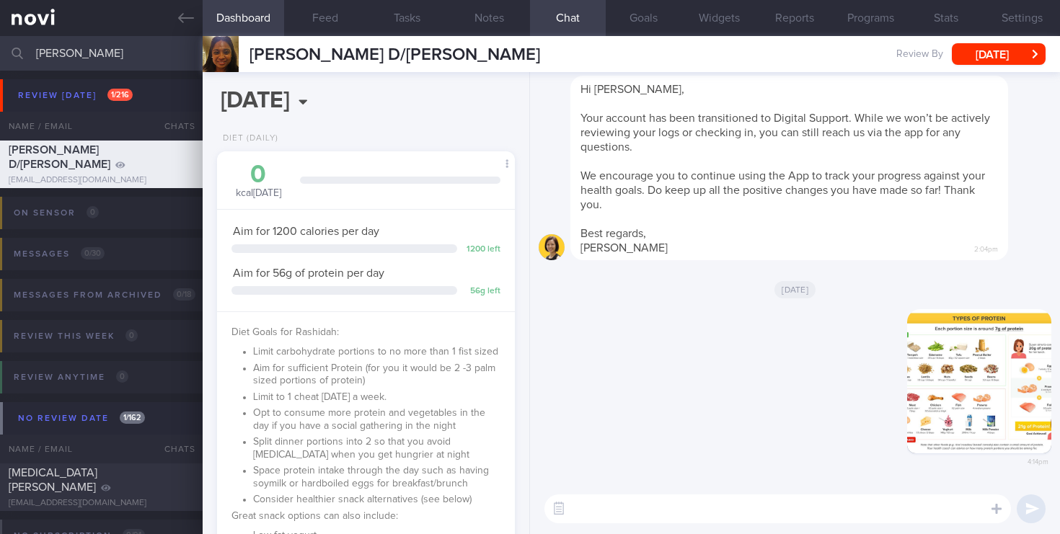
scroll to position [0, 0]
click at [986, 397] on button "button" at bounding box center [979, 381] width 144 height 144
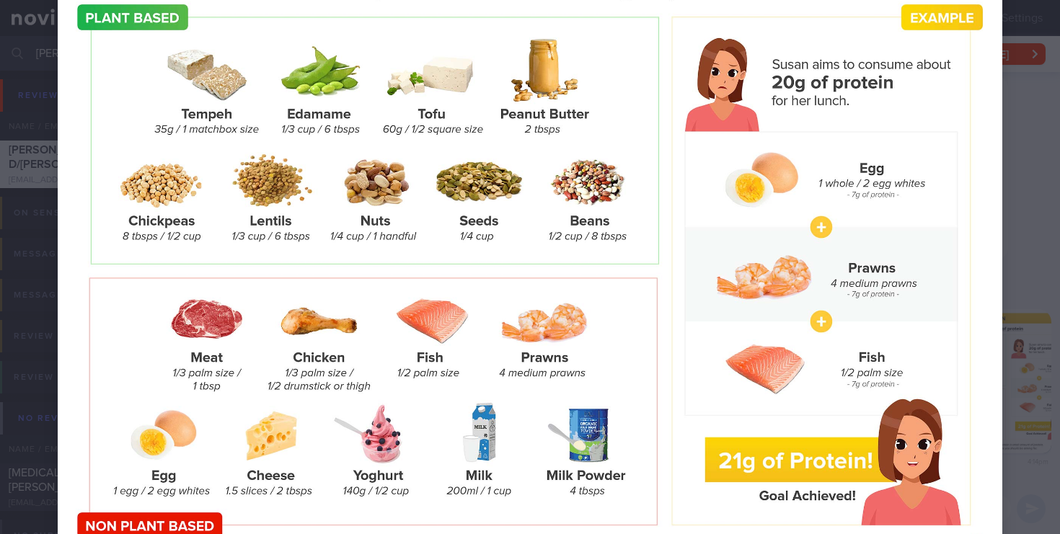
scroll to position [176, 0]
